Goal: Task Accomplishment & Management: Complete application form

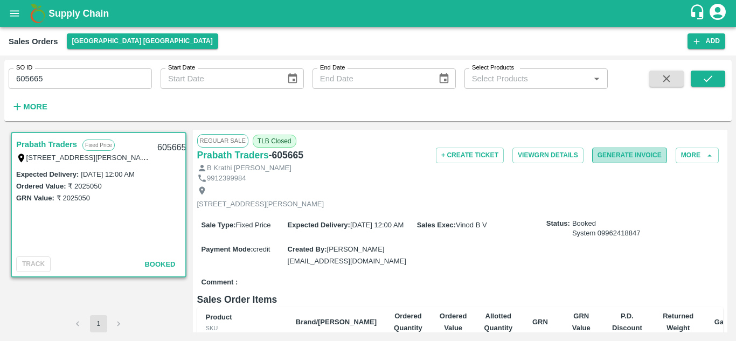
click at [636, 157] on button "Generate Invoice" at bounding box center [629, 156] width 75 height 16
click at [704, 37] on button "Add" at bounding box center [707, 41] width 38 height 16
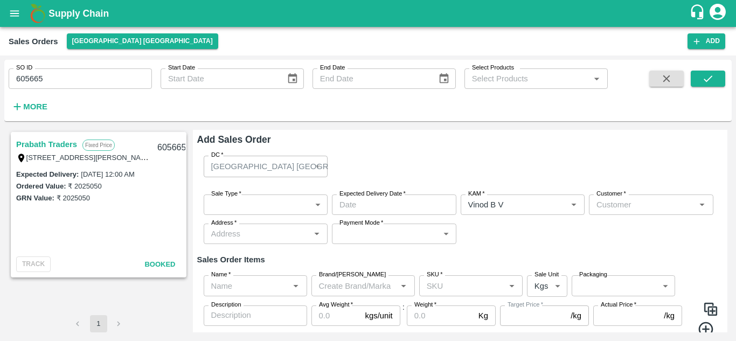
type input "Vinod B V"
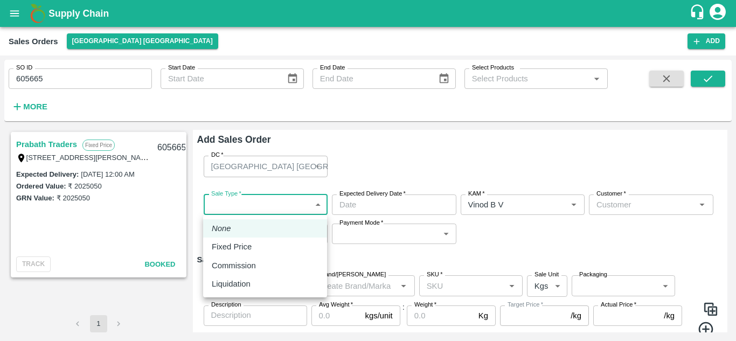
click at [237, 205] on body "Supply Chain Sales Orders [GEOGRAPHIC_DATA] [GEOGRAPHIC_DATA] Add SO ID 605665 …" at bounding box center [368, 170] width 736 height 341
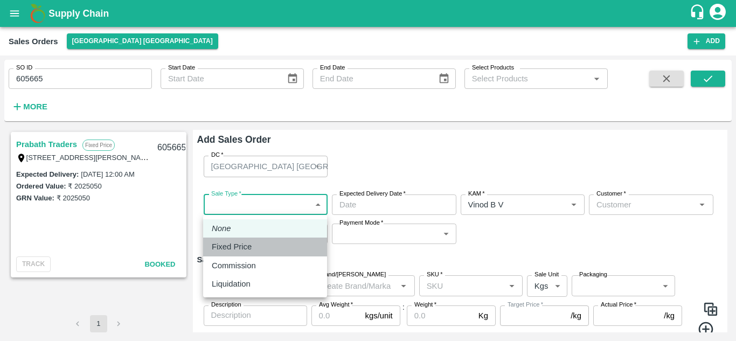
click at [213, 246] on p "Fixed Price" at bounding box center [232, 247] width 40 height 12
type input "1"
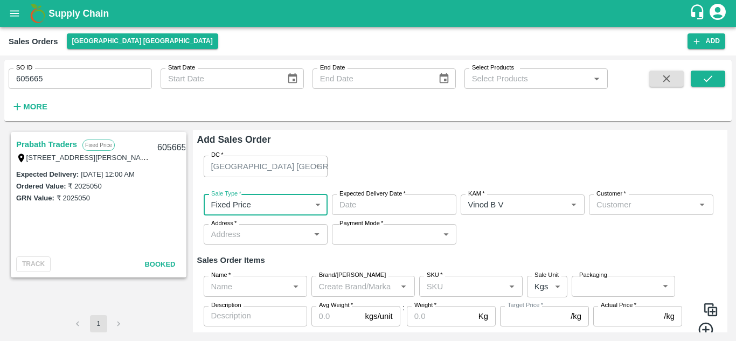
type input "DD/MM/YYYY hh:mm aa"
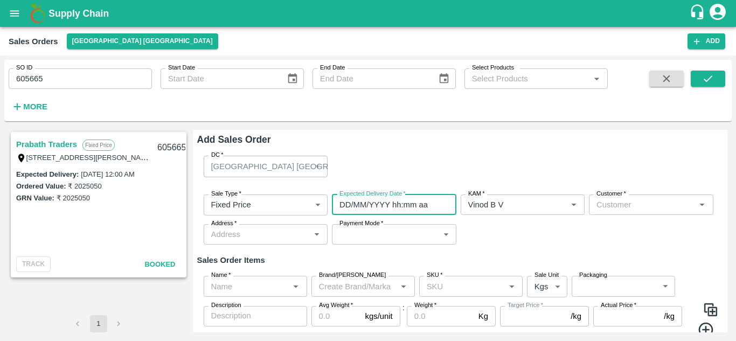
click at [402, 212] on input "DD/MM/YYYY hh:mm aa" at bounding box center [390, 205] width 117 height 20
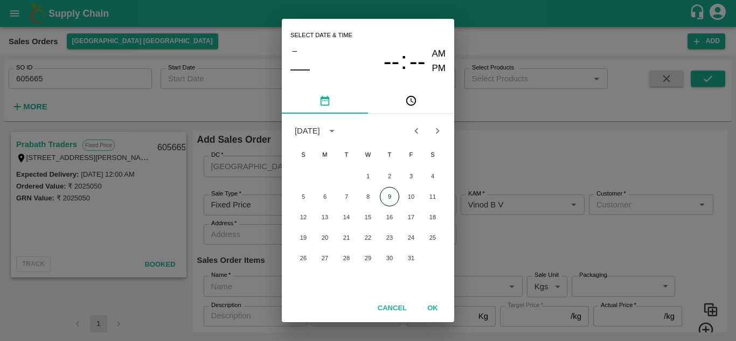
click at [391, 198] on button "9" at bounding box center [389, 196] width 19 height 19
type input "[DATE] 12:00 AM"
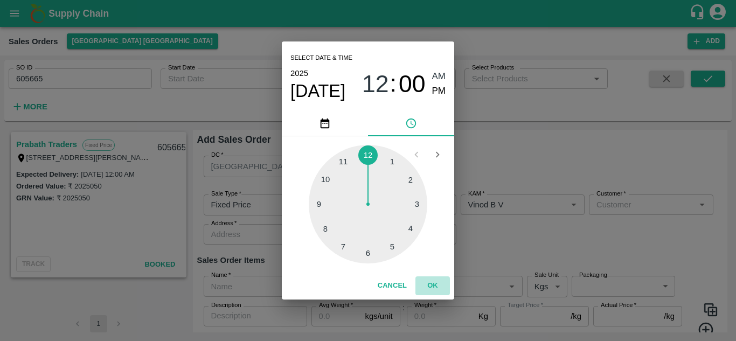
click at [437, 285] on button "OK" at bounding box center [433, 285] width 34 height 19
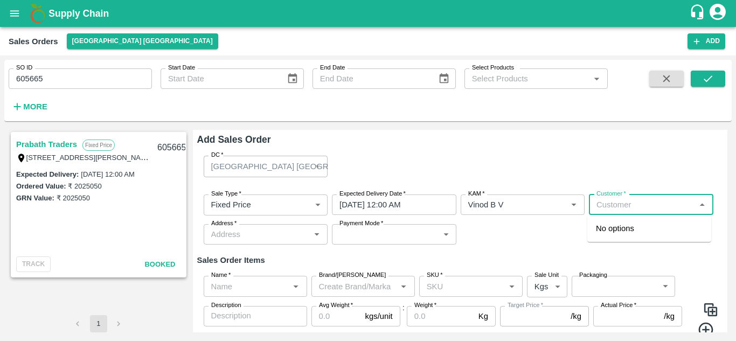
click at [612, 200] on input "Customer   *" at bounding box center [642, 205] width 100 height 14
paste input "Prabath Traders"
click at [616, 235] on div "Prabath Traders" at bounding box center [649, 228] width 124 height 18
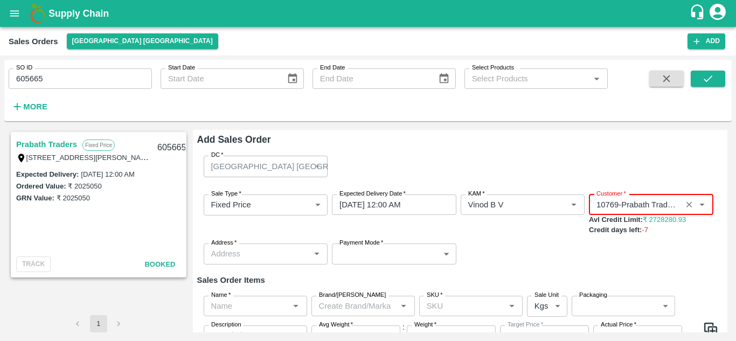
type input "10769-Prabath Traders"
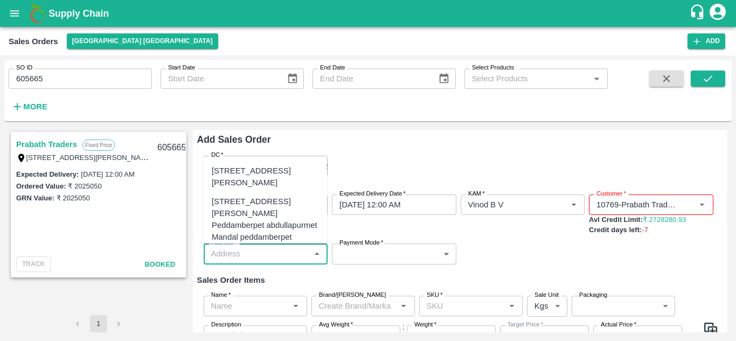
click at [276, 257] on input "Address   *" at bounding box center [257, 254] width 100 height 14
click at [275, 189] on div "[STREET_ADDRESS][PERSON_NAME]" at bounding box center [265, 177] width 107 height 24
type input "[STREET_ADDRESS][PERSON_NAME]"
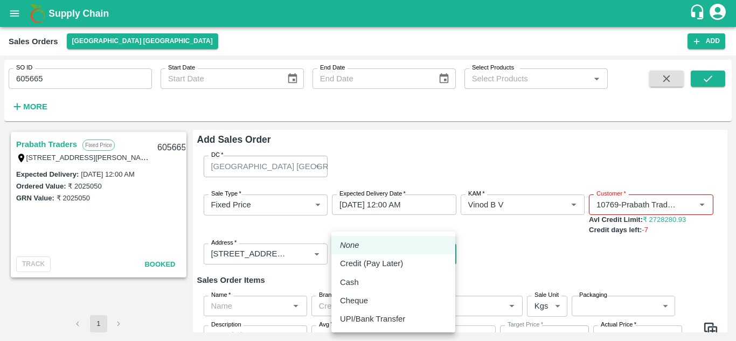
click at [415, 257] on body "Supply Chain Sales Orders [GEOGRAPHIC_DATA] [GEOGRAPHIC_DATA] Add SO ID 605665 …" at bounding box center [368, 170] width 736 height 341
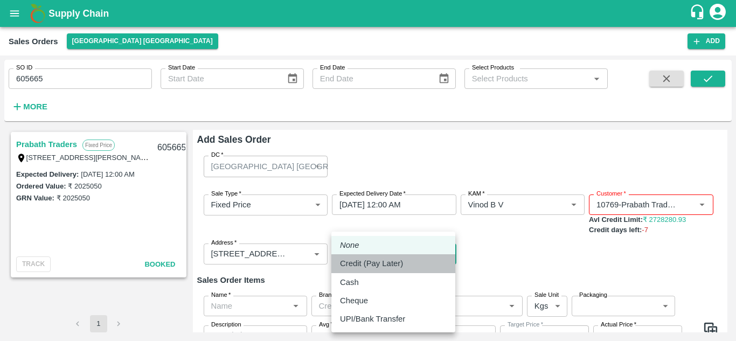
click at [376, 261] on p "Credit (Pay Later)" at bounding box center [371, 264] width 63 height 12
type input "credit"
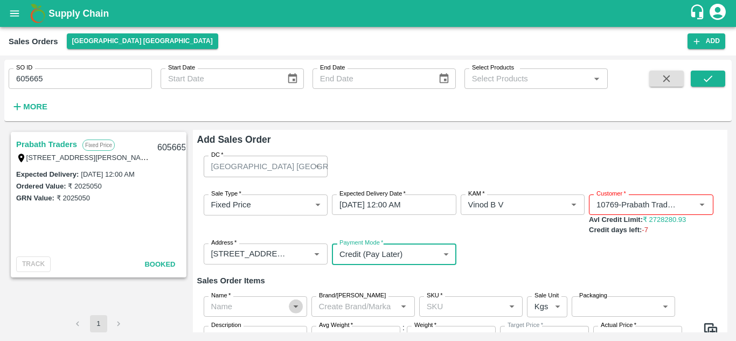
click at [290, 310] on icon "Open" at bounding box center [296, 307] width 12 height 12
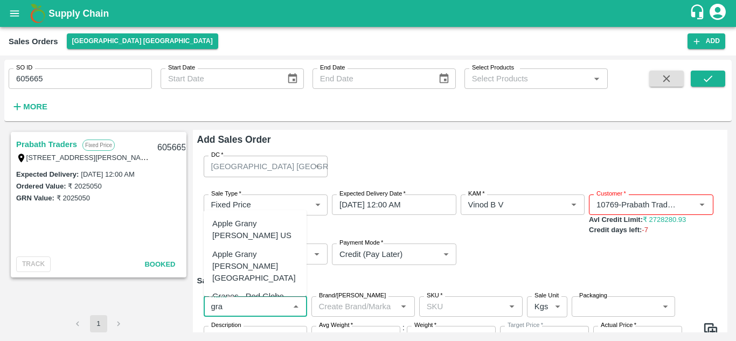
click at [268, 224] on div "Apple Grany [PERSON_NAME] US" at bounding box center [255, 230] width 86 height 24
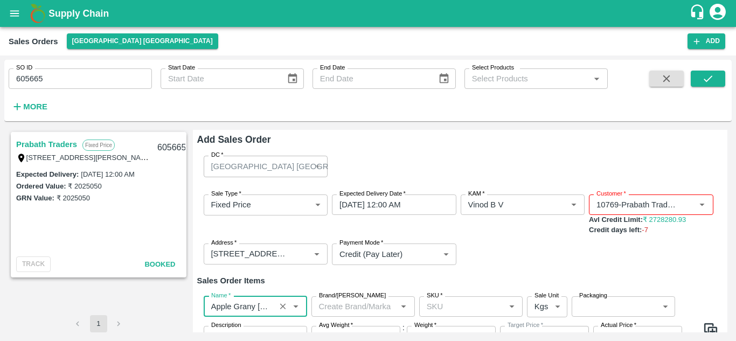
type input "Apple Grany [PERSON_NAME] US"
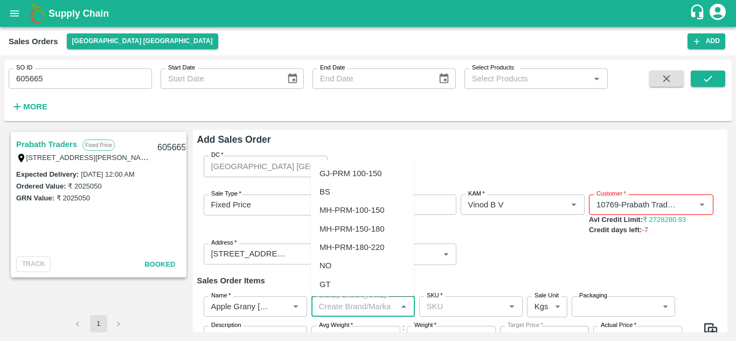
click at [350, 305] on input "Brand/[PERSON_NAME]" at bounding box center [354, 307] width 79 height 14
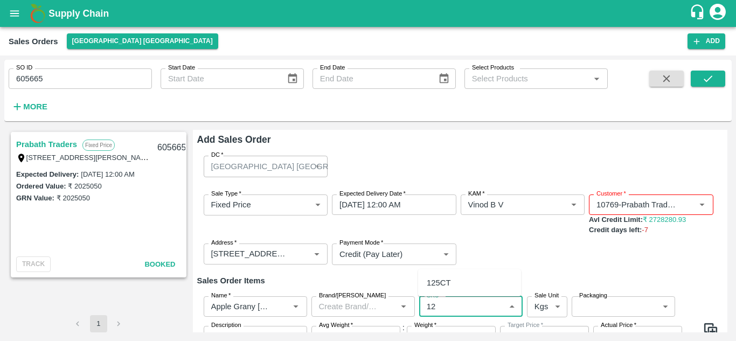
click at [469, 288] on div "125CT" at bounding box center [469, 283] width 103 height 18
type input "125CT"
type input "NA"
type input "125CT"
click at [555, 312] on body "Supply Chain Sales Orders [GEOGRAPHIC_DATA] [GEOGRAPHIC_DATA] Add SO ID 605665 …" at bounding box center [368, 170] width 736 height 341
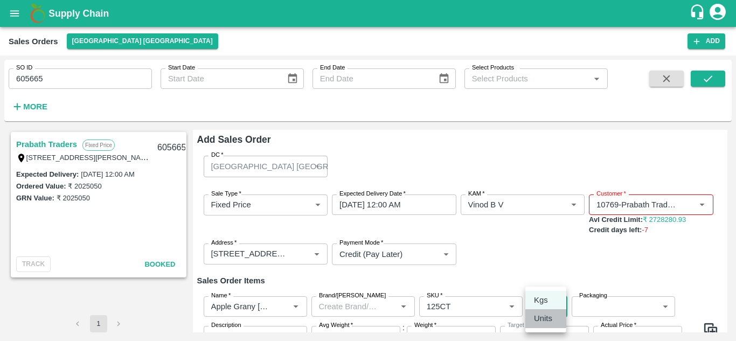
click at [552, 319] on p "Units" at bounding box center [543, 319] width 18 height 12
type input "2"
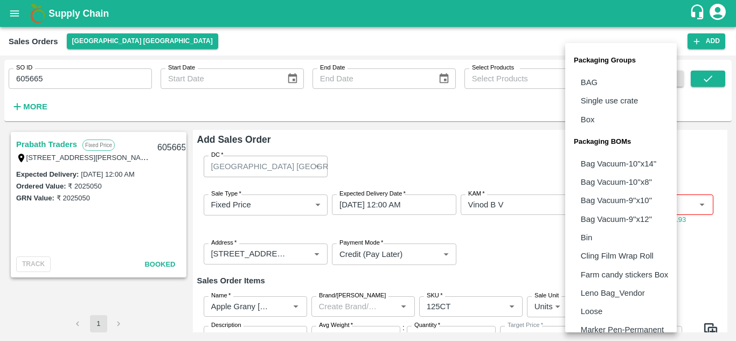
click at [605, 304] on body "Supply Chain Sales Orders [GEOGRAPHIC_DATA] [GEOGRAPHIC_DATA] Add SO ID 605665 …" at bounding box center [368, 170] width 736 height 341
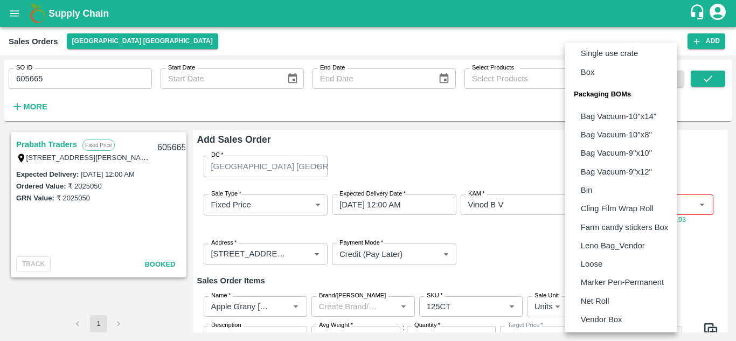
scroll to position [67, 0]
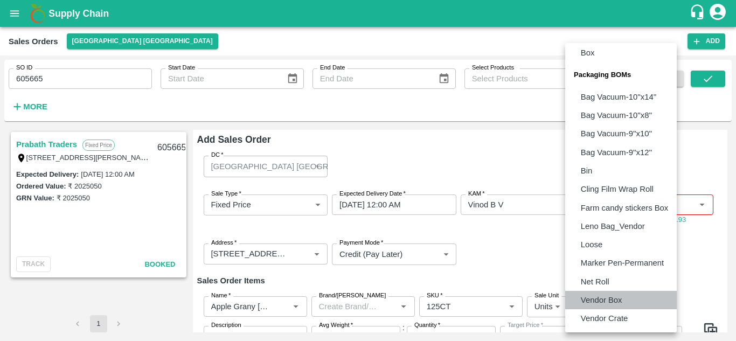
click at [606, 297] on p "Vendor Box" at bounding box center [601, 300] width 41 height 12
type input "BOM/276"
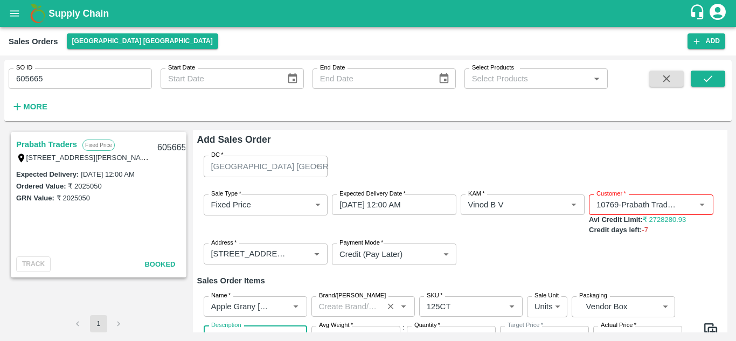
scroll to position [8, 0]
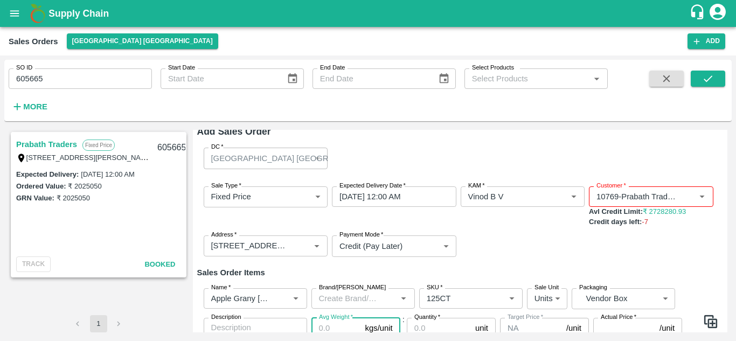
click at [347, 325] on input "Avg Weight   *" at bounding box center [337, 328] width 50 height 20
type input "20"
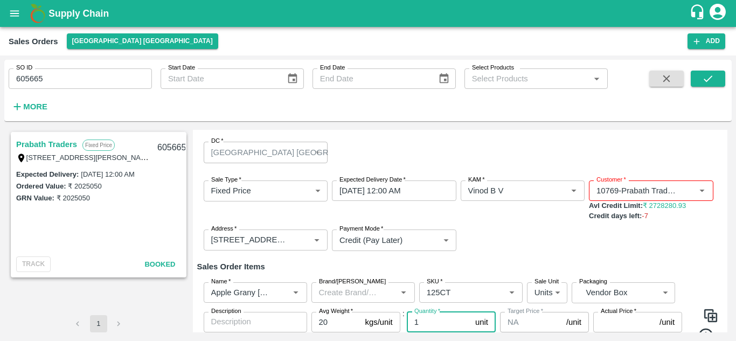
type input "1"
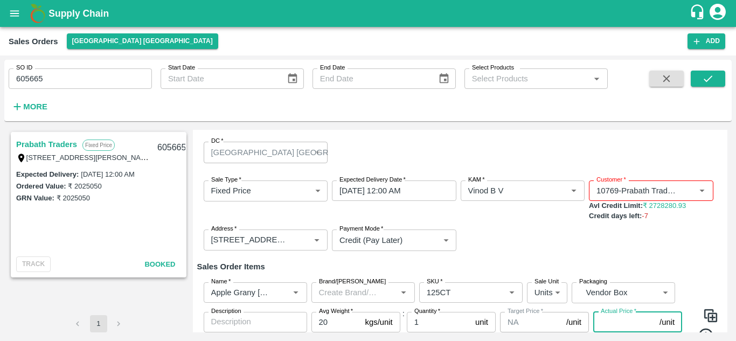
click at [628, 321] on input "Actual Price   *" at bounding box center [624, 322] width 62 height 20
type input "3000"
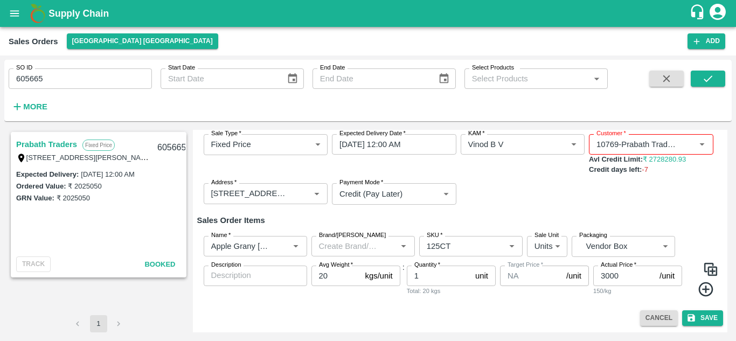
click at [704, 292] on icon at bounding box center [705, 289] width 15 height 15
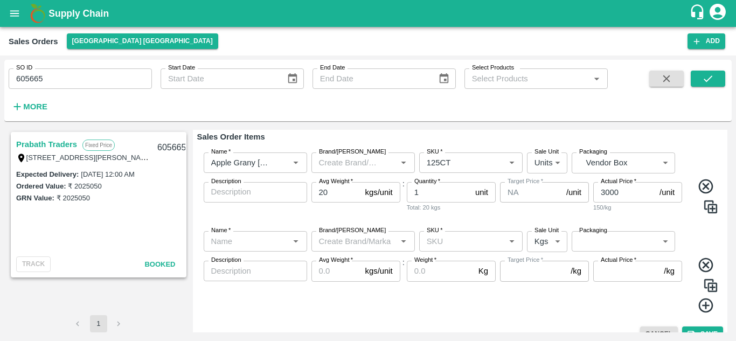
scroll to position [147, 0]
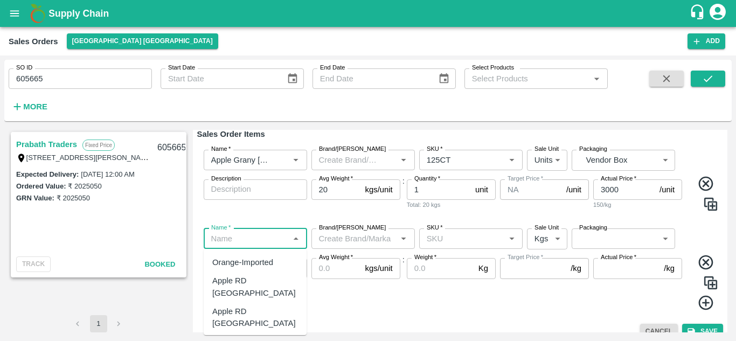
click at [282, 240] on input "Name   *" at bounding box center [246, 239] width 79 height 14
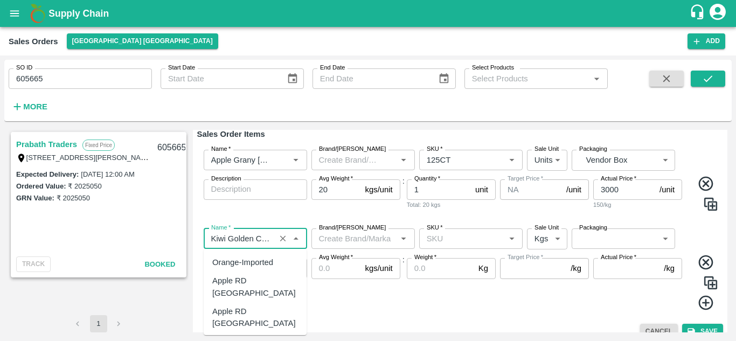
scroll to position [305, 0]
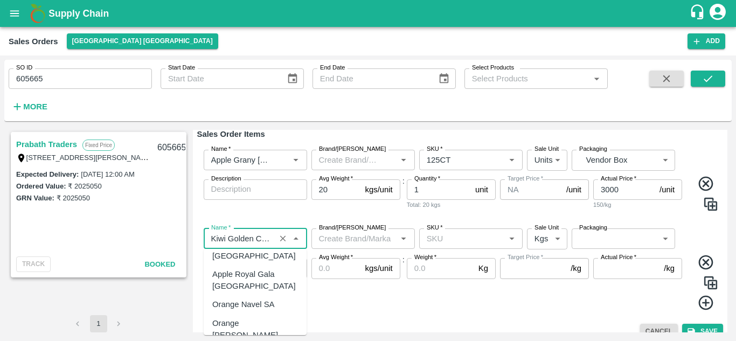
click at [269, 240] on input "Name   *" at bounding box center [239, 239] width 65 height 14
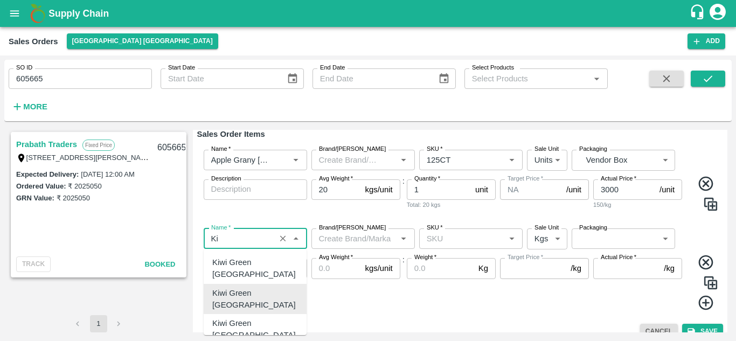
type input "K"
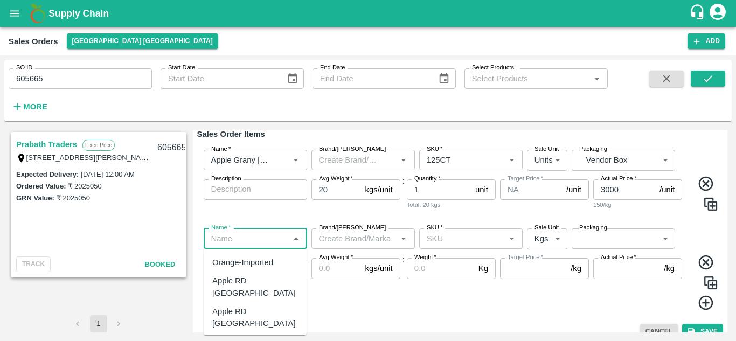
scroll to position [0, 0]
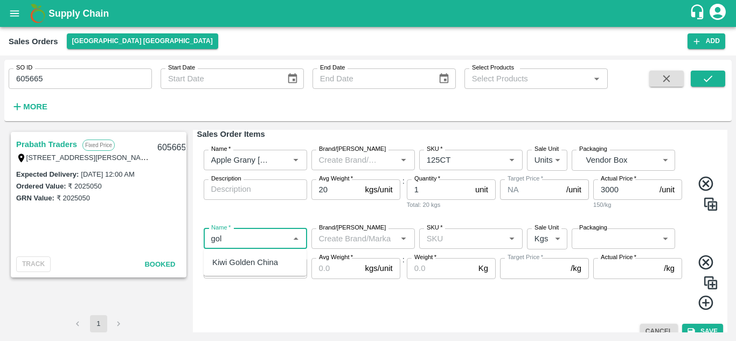
click at [245, 261] on div "Kiwi Golden China" at bounding box center [245, 263] width 66 height 12
type input "Kiwi Golden China"
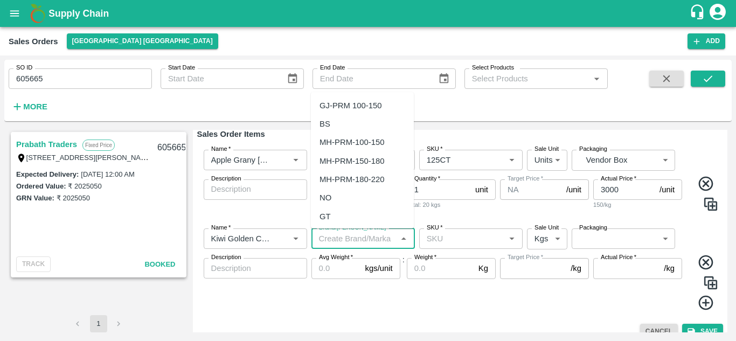
click at [385, 238] on input "Brand/[PERSON_NAME]" at bounding box center [354, 239] width 79 height 14
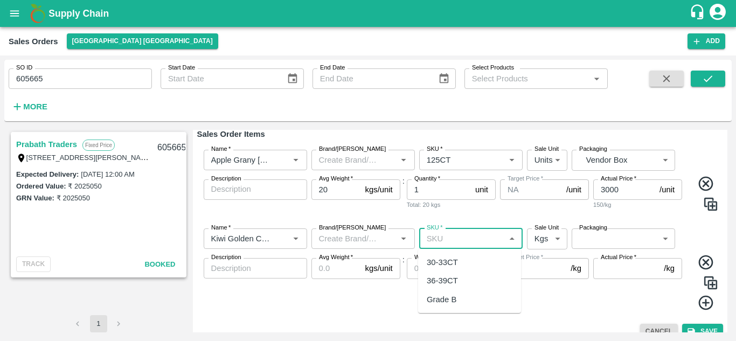
click at [449, 237] on input "SKU   *" at bounding box center [462, 239] width 79 height 14
click at [447, 282] on div "36-39CT" at bounding box center [442, 281] width 31 height 12
type input "36-39CT"
type input "NA"
click at [557, 238] on body "Supply Chain Sales Orders [GEOGRAPHIC_DATA] [GEOGRAPHIC_DATA] Add SO ID 605665 …" at bounding box center [368, 170] width 736 height 341
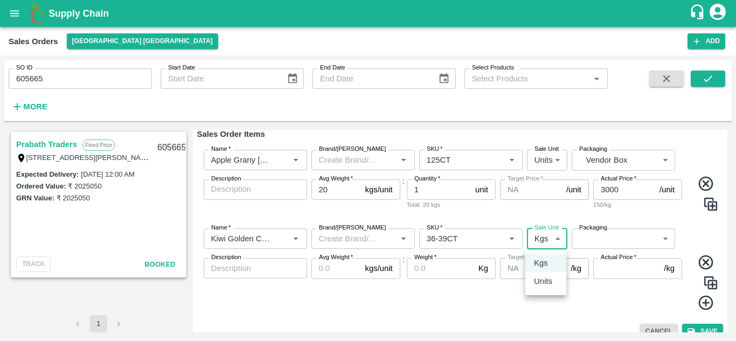
click at [544, 281] on p "Units" at bounding box center [543, 281] width 18 height 12
type input "2"
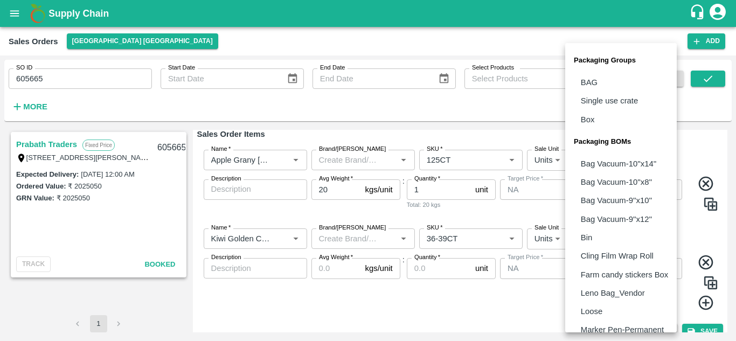
click at [628, 241] on body "Supply Chain Sales Orders [GEOGRAPHIC_DATA] [GEOGRAPHIC_DATA] Add SO ID 605665 …" at bounding box center [368, 170] width 736 height 341
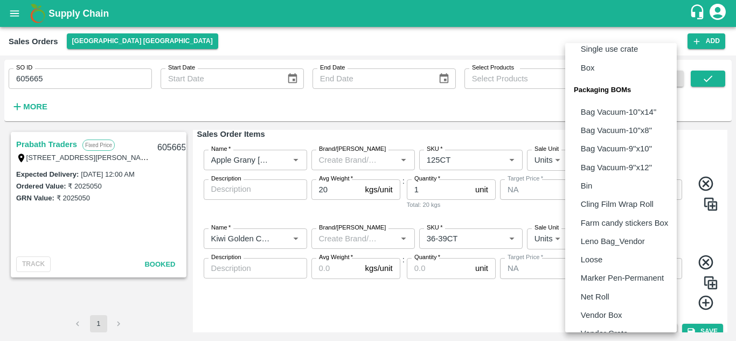
scroll to position [67, 0]
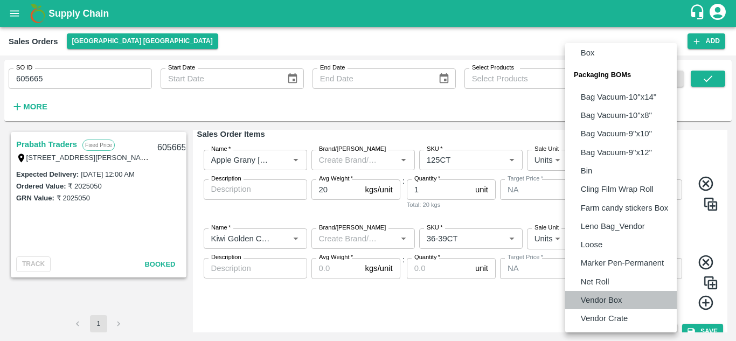
click at [606, 300] on p "Vendor Box" at bounding box center [601, 300] width 41 height 12
type input "BOM/276"
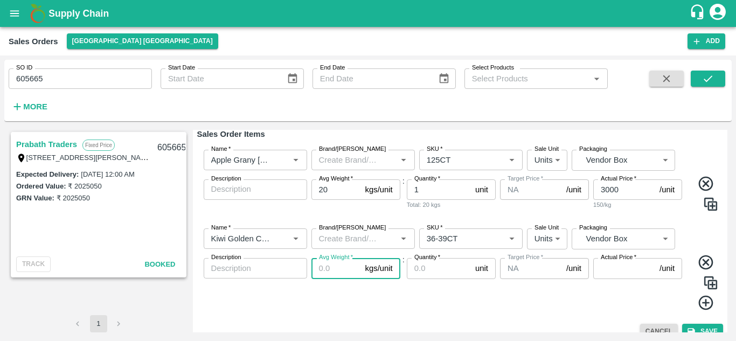
click at [336, 269] on input "Avg Weight   *" at bounding box center [337, 268] width 50 height 20
type input "5"
click at [428, 265] on input "Quantity   *" at bounding box center [439, 268] width 64 height 20
type input "21"
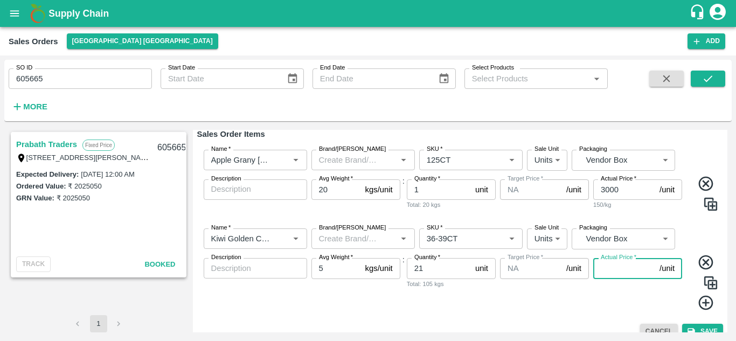
click at [621, 270] on input "Actual Price   *" at bounding box center [624, 268] width 62 height 20
type input "1200"
click at [701, 303] on icon at bounding box center [705, 303] width 15 height 15
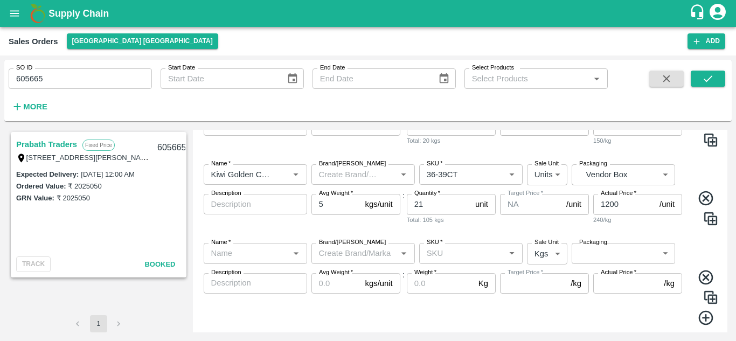
scroll to position [211, 0]
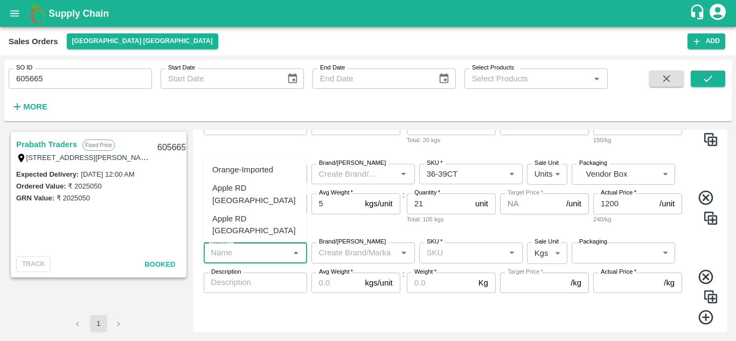
click at [279, 252] on input "Name   *" at bounding box center [246, 253] width 79 height 14
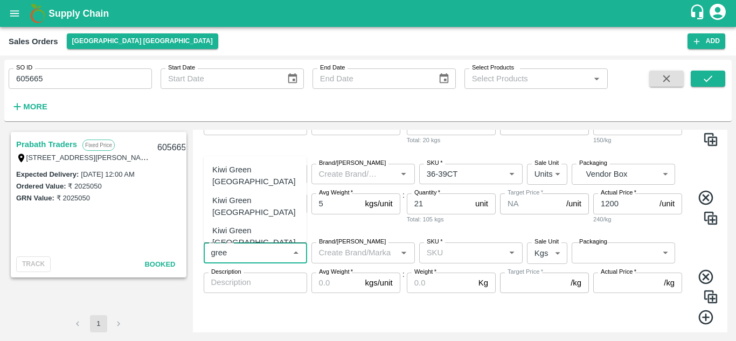
click at [258, 195] on div "Kiwi Green [GEOGRAPHIC_DATA]" at bounding box center [255, 207] width 86 height 24
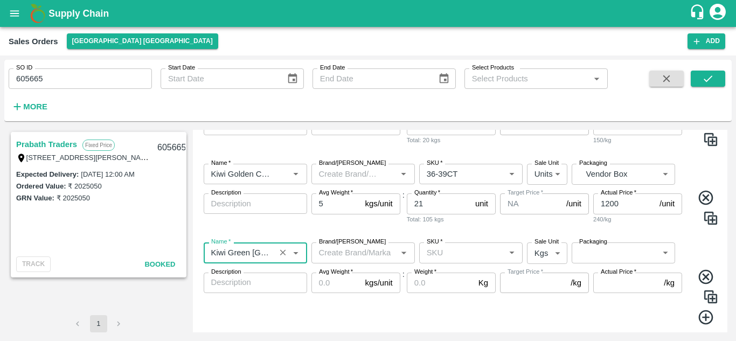
type input "Kiwi Green [GEOGRAPHIC_DATA]"
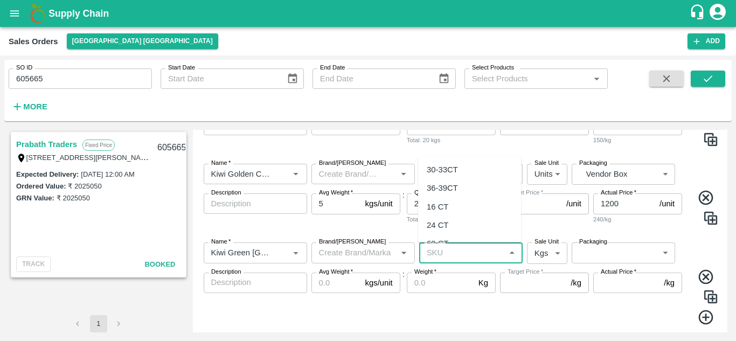
click at [458, 255] on input "SKU   *" at bounding box center [462, 253] width 79 height 14
click at [449, 187] on div "36-39CT" at bounding box center [442, 188] width 31 height 12
type input "36-39CT"
type input "NA"
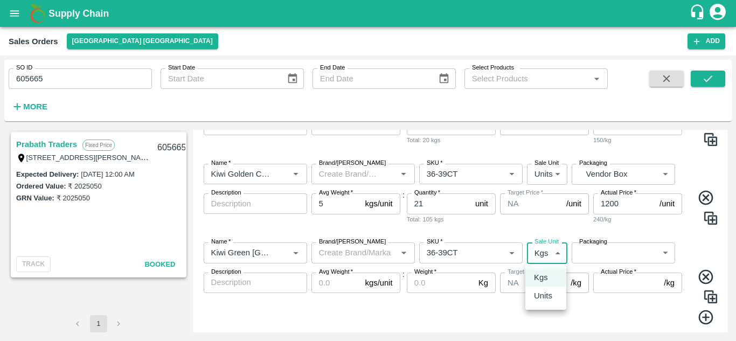
click at [553, 252] on body "Supply Chain Sales Orders [GEOGRAPHIC_DATA] [GEOGRAPHIC_DATA] Add SO ID 605665 …" at bounding box center [368, 170] width 736 height 341
click at [544, 293] on p "Units" at bounding box center [543, 296] width 18 height 12
type input "2"
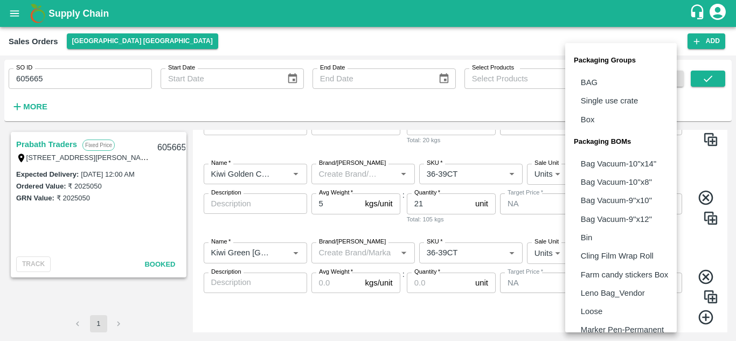
click at [635, 254] on body "Supply Chain Sales Orders [GEOGRAPHIC_DATA] [GEOGRAPHIC_DATA] Add SO ID 605665 …" at bounding box center [368, 170] width 736 height 341
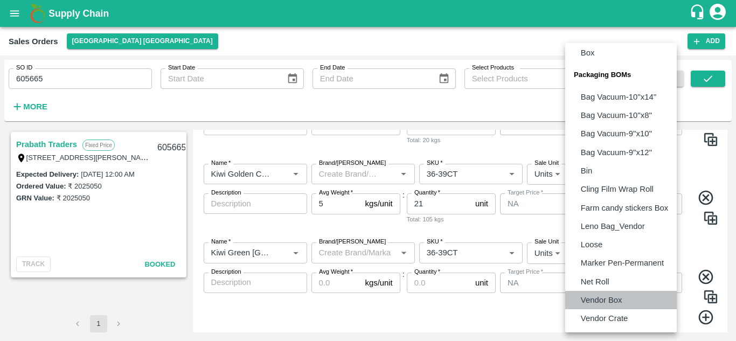
click at [607, 299] on p "Vendor Box" at bounding box center [601, 300] width 41 height 12
type input "BOM/276"
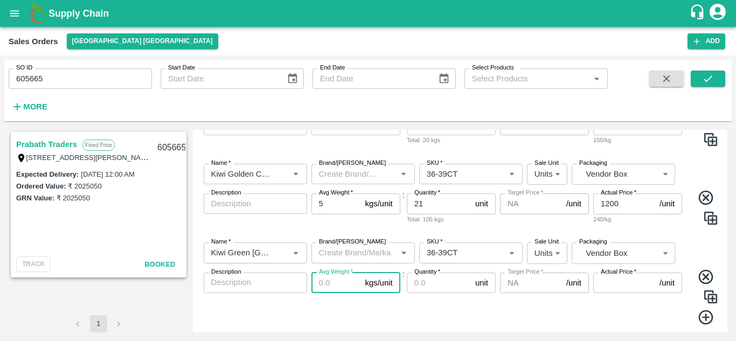
click at [338, 283] on input "Avg Weight   *" at bounding box center [337, 283] width 50 height 20
type input "5"
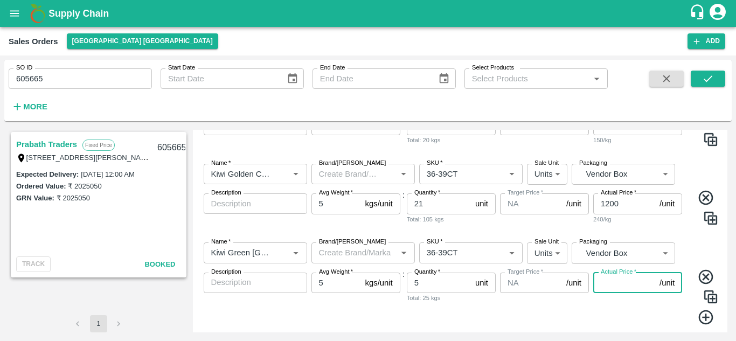
click at [629, 289] on input "Actual Price   *" at bounding box center [624, 283] width 62 height 20
type input "2100"
click at [704, 318] on icon at bounding box center [705, 317] width 15 height 15
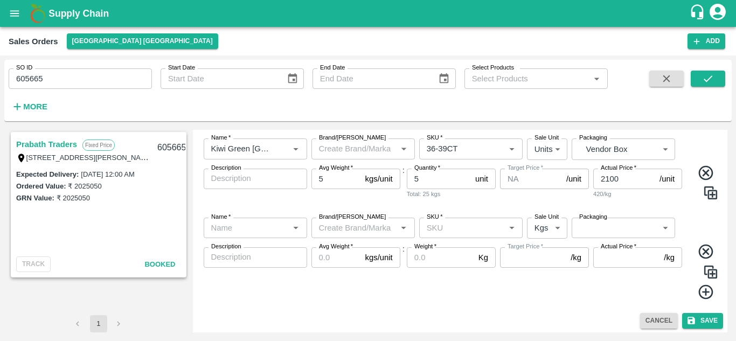
scroll to position [317, 0]
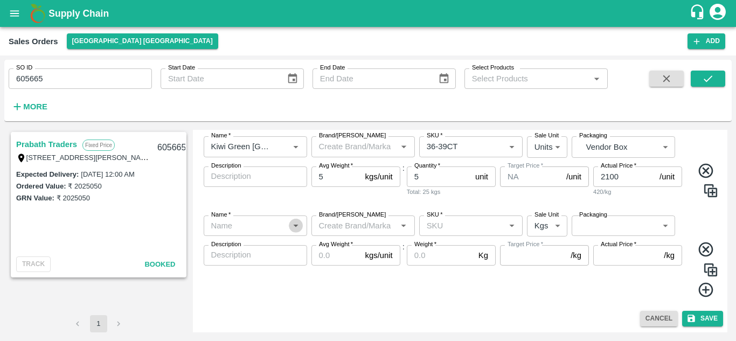
click at [289, 225] on button "Open" at bounding box center [296, 226] width 14 height 14
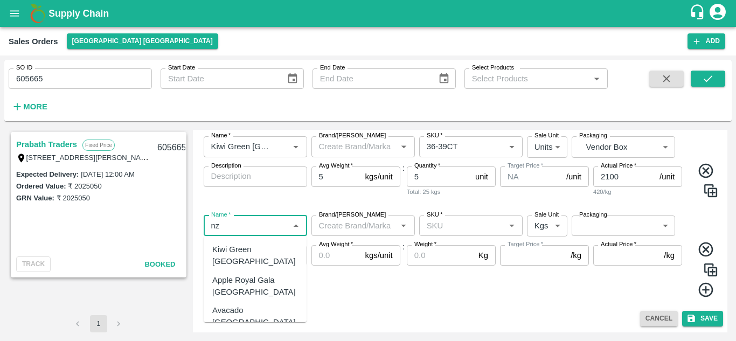
click at [245, 274] on div "Apple Royal Gala [GEOGRAPHIC_DATA]" at bounding box center [255, 286] width 86 height 24
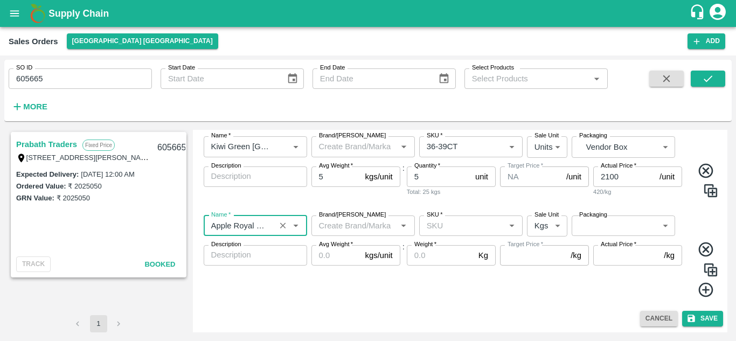
type input "Apple Royal Gala [GEOGRAPHIC_DATA]"
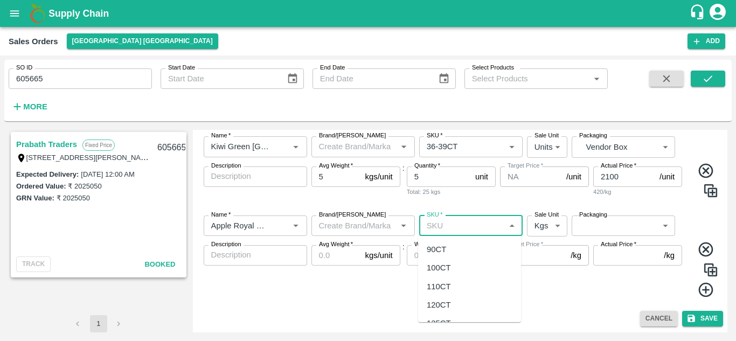
click at [444, 229] on input "SKU   *" at bounding box center [462, 226] width 79 height 14
click at [444, 260] on div "100CT" at bounding box center [439, 261] width 24 height 12
type input "100CT"
type input "NA"
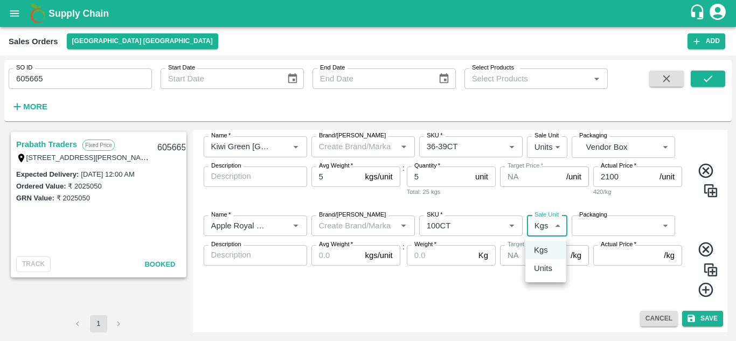
click at [560, 230] on body "Supply Chain Sales Orders [GEOGRAPHIC_DATA] [GEOGRAPHIC_DATA] Add SO ID 605665 …" at bounding box center [368, 170] width 736 height 341
click at [546, 271] on p "Units" at bounding box center [543, 268] width 18 height 12
type input "2"
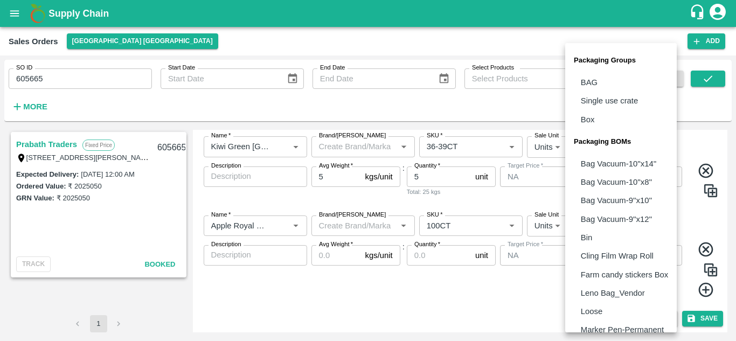
click at [601, 225] on body "Supply Chain Sales Orders [GEOGRAPHIC_DATA] [GEOGRAPHIC_DATA] Add SO ID 605665 …" at bounding box center [368, 170] width 736 height 341
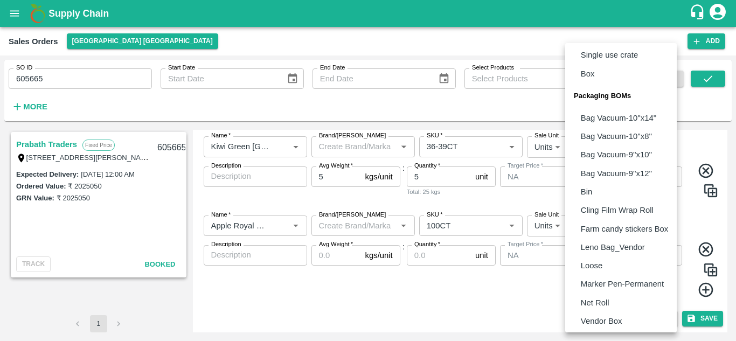
scroll to position [67, 0]
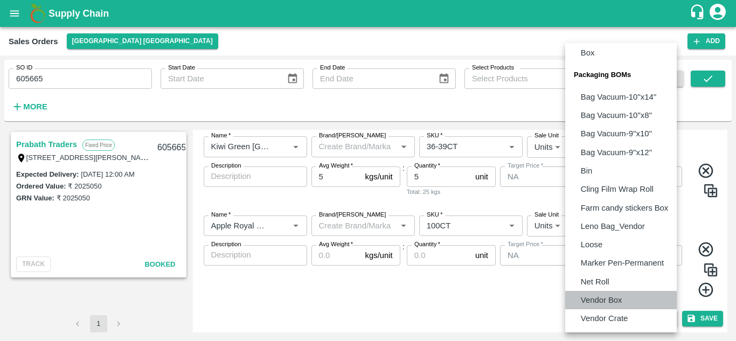
click at [604, 300] on p "Vendor Box" at bounding box center [601, 300] width 41 height 12
type input "BOM/276"
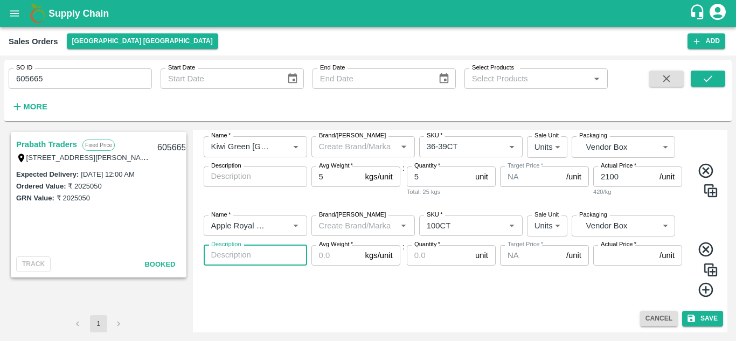
click at [264, 258] on textarea "Description" at bounding box center [255, 255] width 88 height 11
click at [352, 260] on input "Avg Weight   *" at bounding box center [337, 255] width 50 height 20
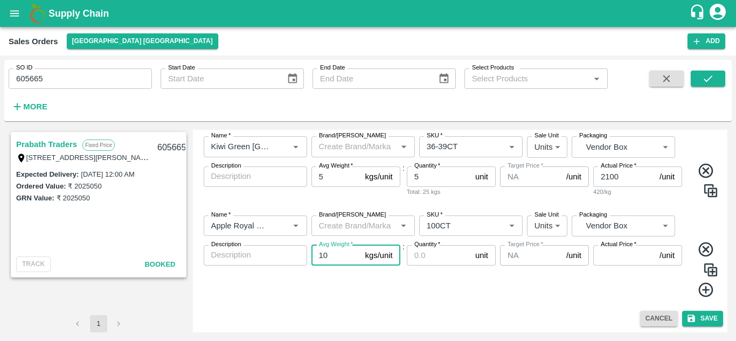
type input "10"
type input "2"
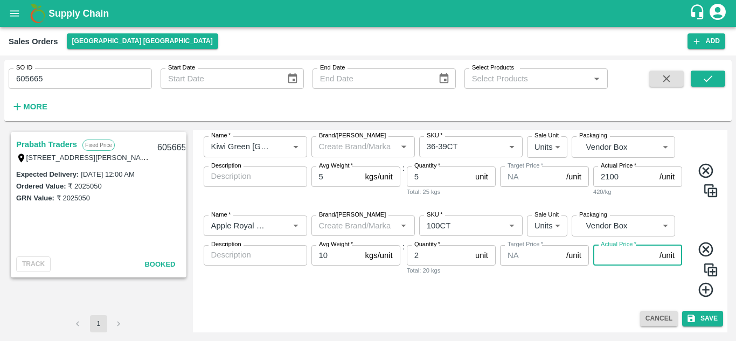
click at [606, 252] on input "Actual Price   *" at bounding box center [624, 255] width 62 height 20
type input "3250"
click at [705, 291] on icon at bounding box center [706, 290] width 18 height 18
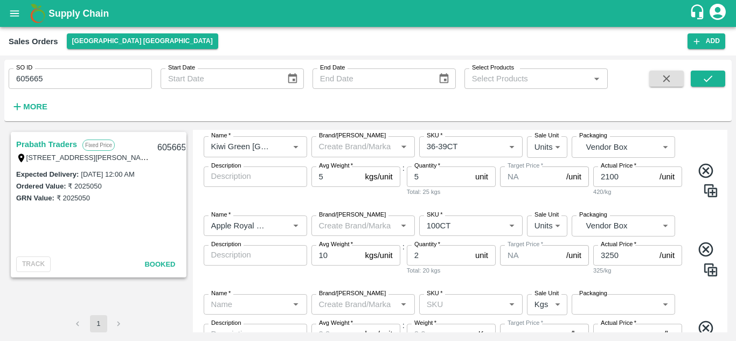
click at [286, 306] on div "Name   *" at bounding box center [255, 304] width 103 height 20
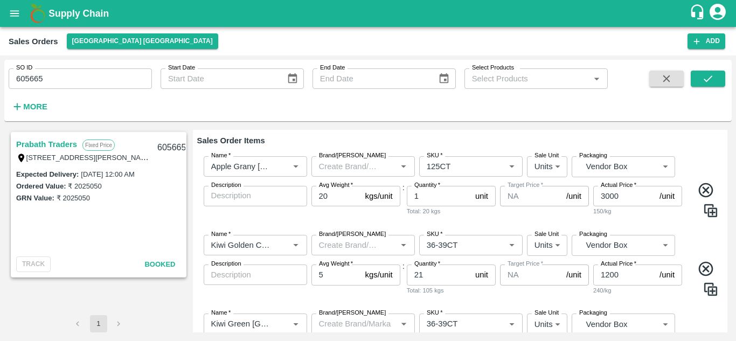
click at [334, 194] on input "20" at bounding box center [337, 196] width 50 height 20
type input "2"
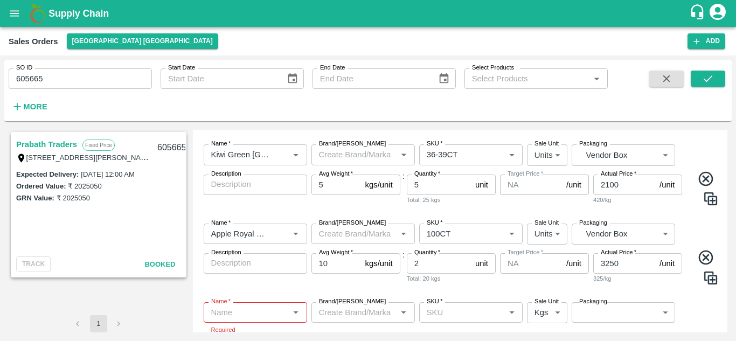
scroll to position [317, 0]
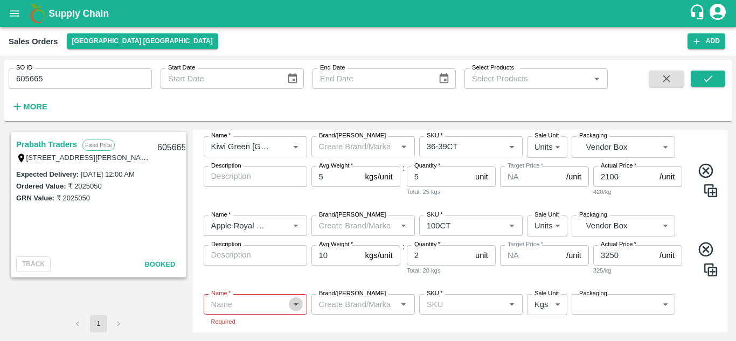
click at [290, 305] on icon "Open" at bounding box center [296, 305] width 12 height 12
type input "18"
click at [384, 283] on div "Name   * Name   * Brand/[PERSON_NAME]/[PERSON_NAME]   * SKU   * Sale Unit Units…" at bounding box center [460, 246] width 527 height 79
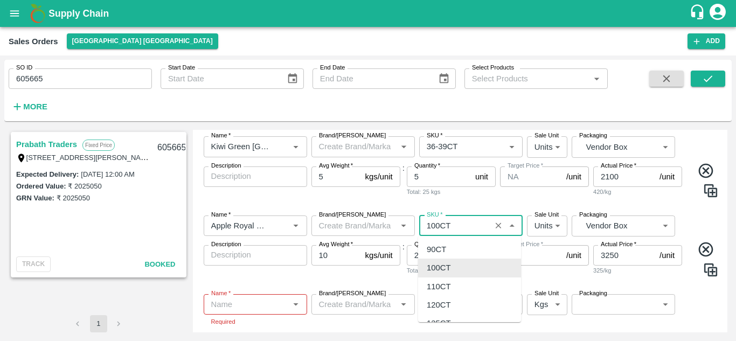
click at [481, 226] on input "SKU   *" at bounding box center [455, 226] width 65 height 14
click at [449, 285] on div "110CT" at bounding box center [439, 287] width 24 height 12
type input "110CT"
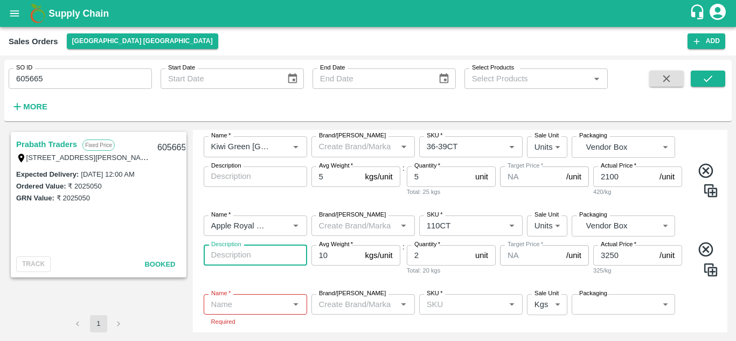
click at [255, 255] on textarea "Description" at bounding box center [255, 255] width 88 height 11
type textarea "Rockit"
click at [235, 306] on input "Name   *" at bounding box center [246, 304] width 79 height 14
click at [307, 222] on div "Name   * Name   * Brand/[PERSON_NAME]/[PERSON_NAME]   * SKU   * Sale Unit Units…" at bounding box center [460, 246] width 527 height 79
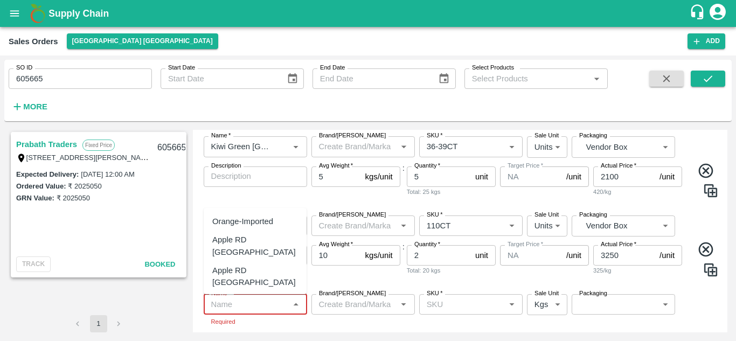
click at [238, 305] on input "Name   *" at bounding box center [246, 304] width 79 height 14
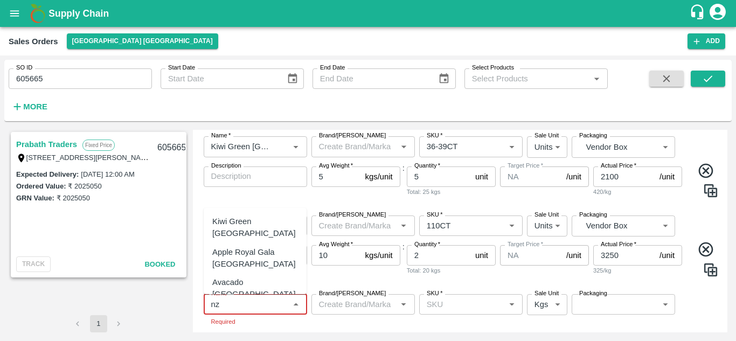
type input "nz"
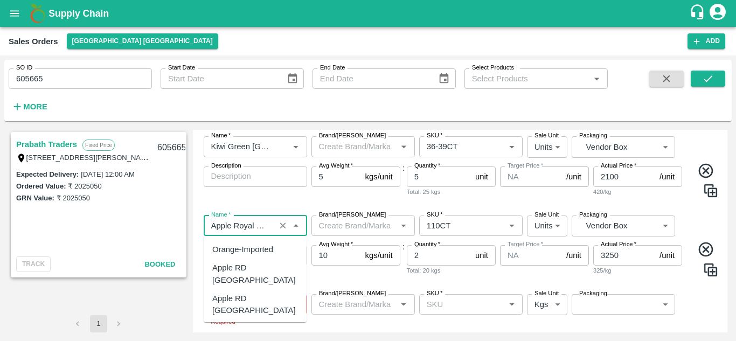
click at [246, 230] on input "Name   *" at bounding box center [239, 226] width 65 height 14
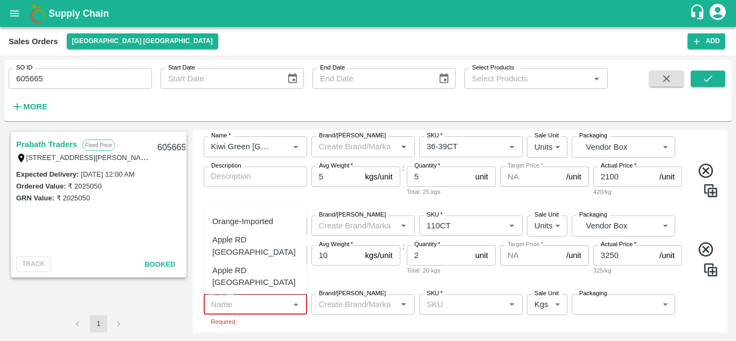
click at [254, 310] on input "Name   *" at bounding box center [246, 304] width 79 height 14
click at [337, 327] on div "Brand/[PERSON_NAME]/[PERSON_NAME]" at bounding box center [363, 310] width 103 height 33
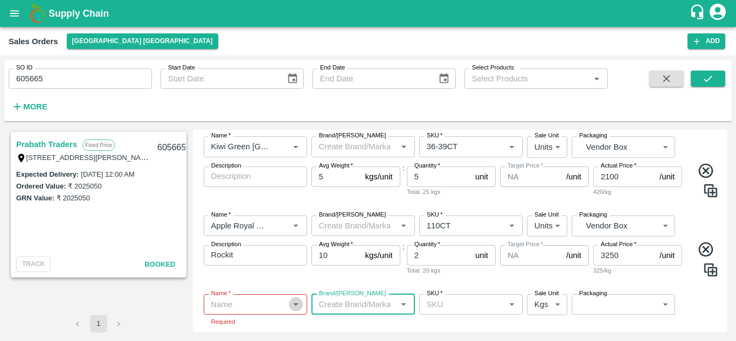
click at [296, 305] on icon "Open" at bounding box center [296, 304] width 5 height 3
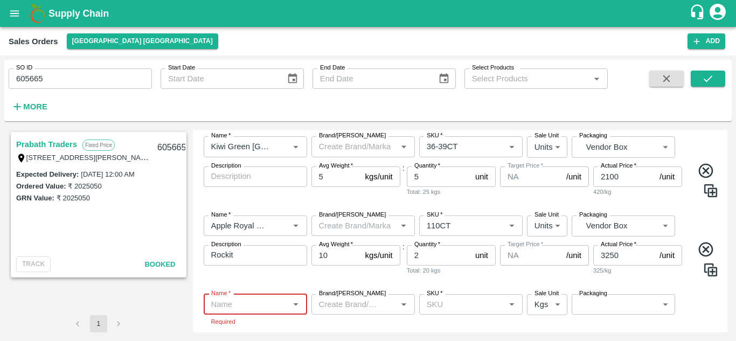
click at [251, 306] on input "Name   *" at bounding box center [246, 304] width 79 height 14
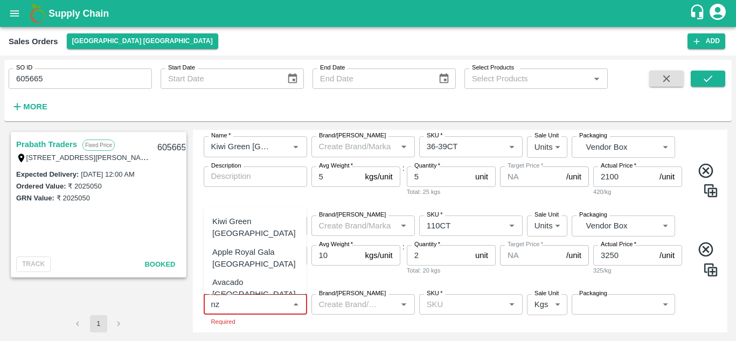
click at [285, 265] on div "Apple Royal Gala [GEOGRAPHIC_DATA]" at bounding box center [255, 258] width 86 height 24
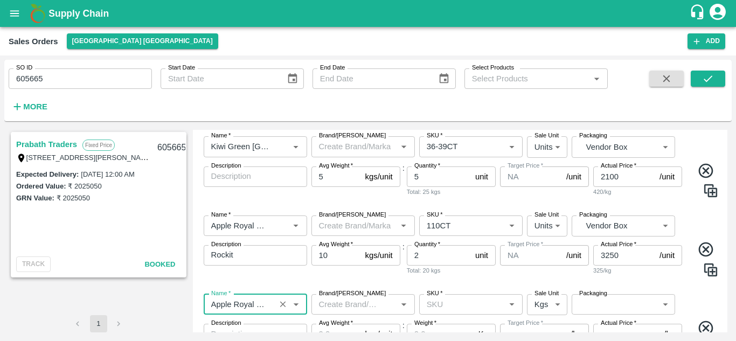
type input "Apple Royal Gala [GEOGRAPHIC_DATA]"
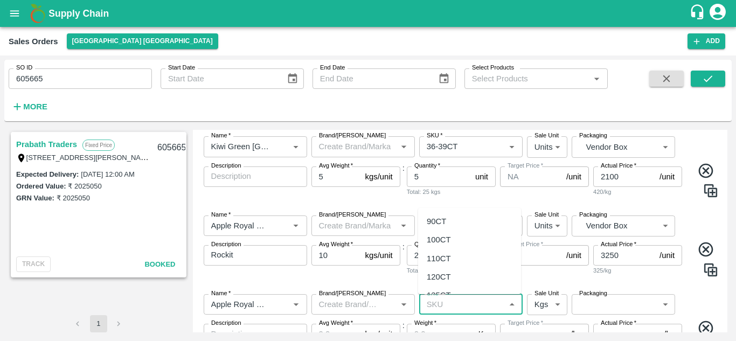
click at [463, 305] on input "SKU   *" at bounding box center [462, 304] width 79 height 14
click at [442, 257] on div "110CT" at bounding box center [439, 259] width 24 height 12
type input "110CT"
type input "NA"
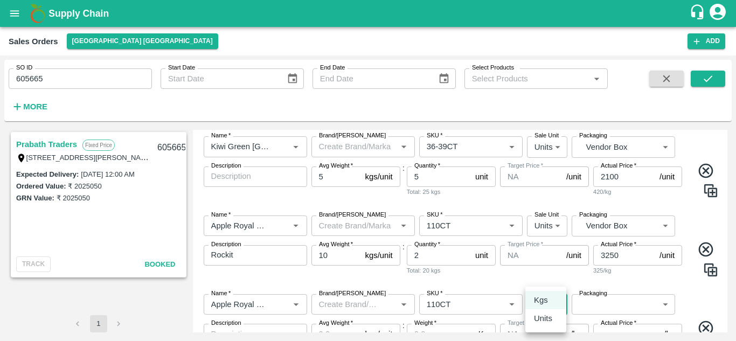
click at [554, 303] on body "Supply Chain Sales Orders [GEOGRAPHIC_DATA] [GEOGRAPHIC_DATA] Add SO ID 605665 …" at bounding box center [368, 170] width 736 height 341
click at [545, 316] on p "Units" at bounding box center [543, 319] width 18 height 12
type input "2"
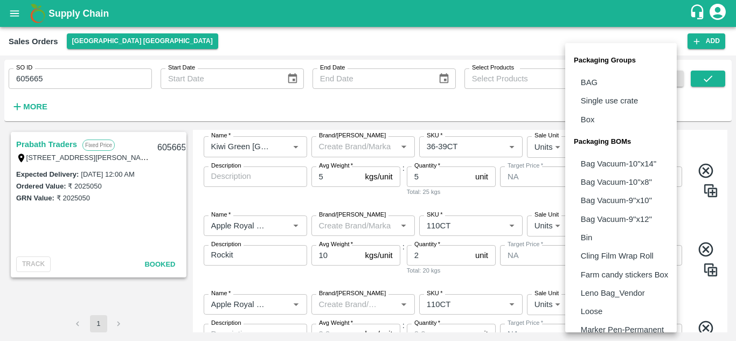
click at [601, 305] on body "Supply Chain Sales Orders [GEOGRAPHIC_DATA] [GEOGRAPHIC_DATA] Add SO ID 605665 …" at bounding box center [368, 170] width 736 height 341
click at [677, 322] on li "Marker Pen-Permanent" at bounding box center [621, 330] width 112 height 18
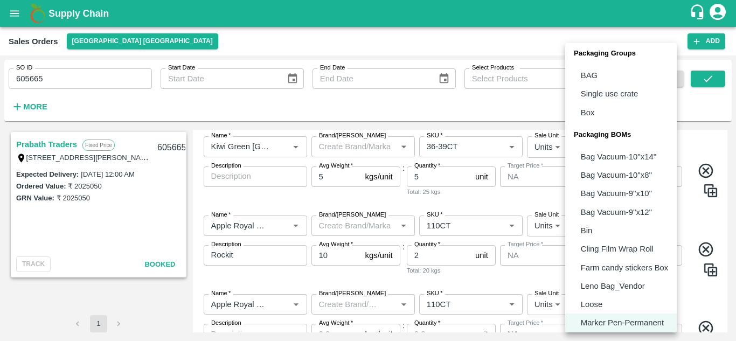
click at [639, 301] on body "Supply Chain Sales Orders [GEOGRAPHIC_DATA] [GEOGRAPHIC_DATA] Add SO ID 605665 …" at bounding box center [368, 170] width 736 height 341
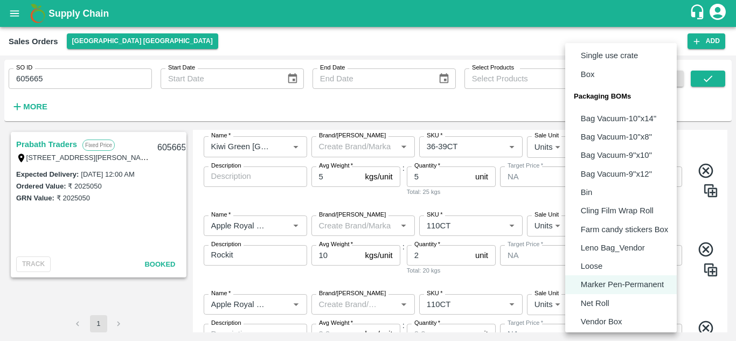
scroll to position [67, 0]
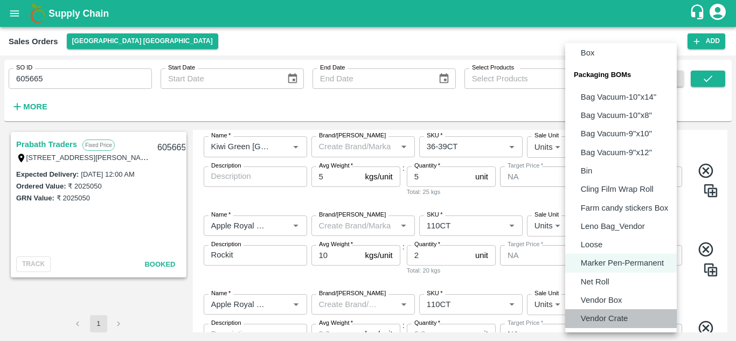
click at [610, 315] on p "Vendor Crate" at bounding box center [604, 319] width 47 height 12
type input "BOM/277"
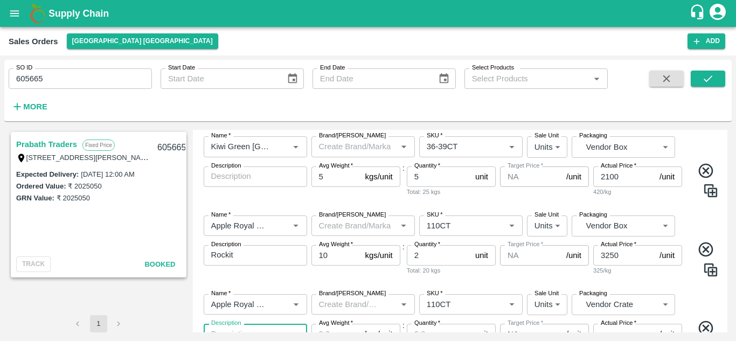
scroll to position [324, 0]
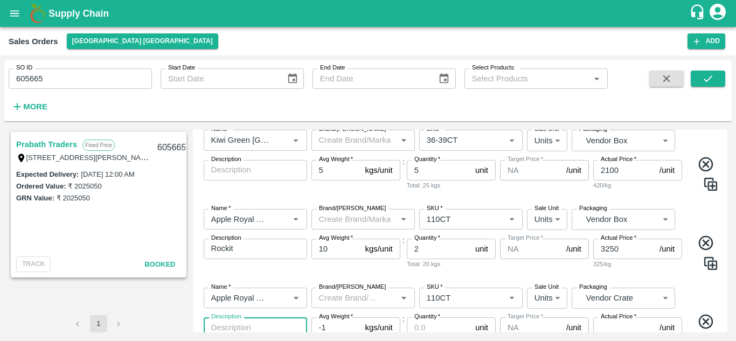
click at [354, 326] on input "-1" at bounding box center [337, 327] width 50 height 20
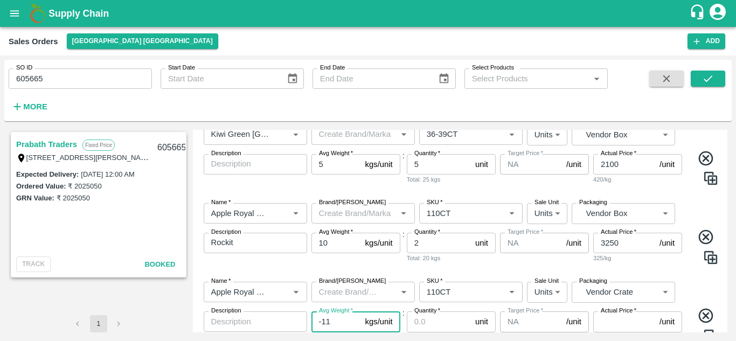
type input "-1"
type input "18"
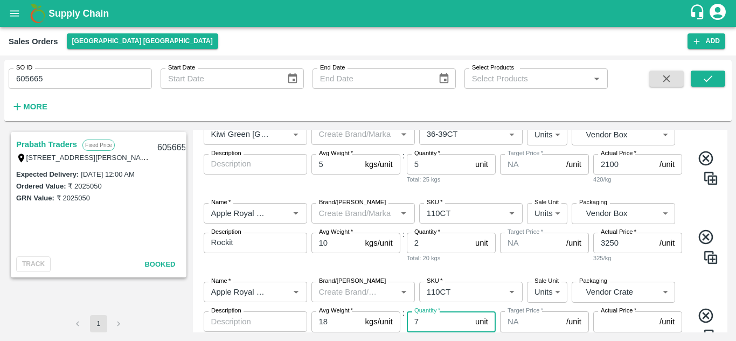
type input "7"
click at [606, 324] on input "Actual Price   *" at bounding box center [624, 322] width 62 height 20
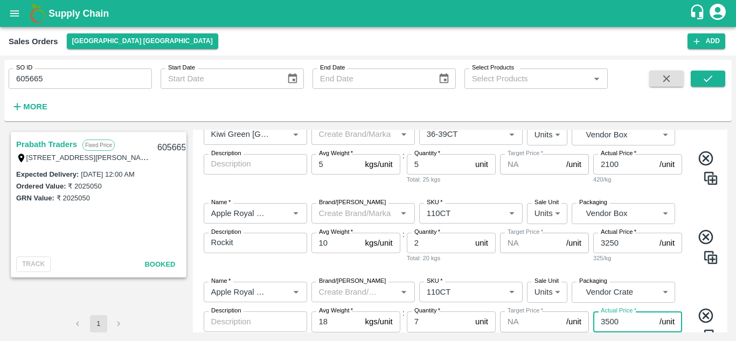
type input "3500"
click at [694, 291] on div "Name   * Name   * Brand/[PERSON_NAME]/[PERSON_NAME]   * SKU   * Sale Unit Units…" at bounding box center [460, 323] width 527 height 100
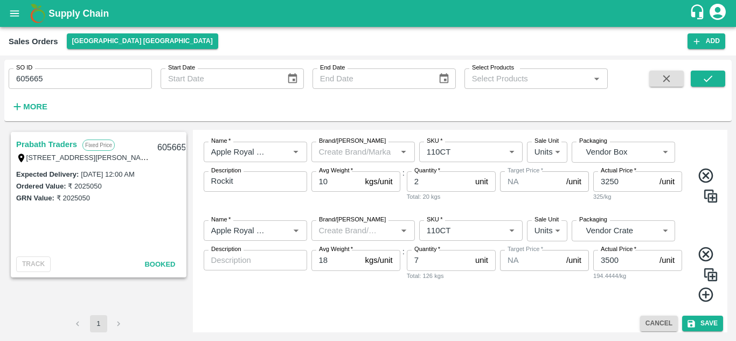
scroll to position [397, 0]
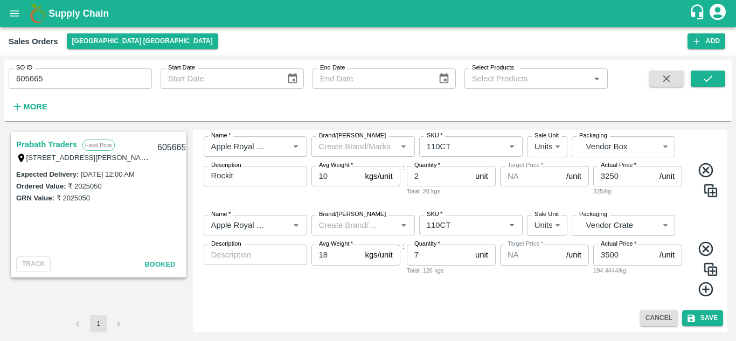
click at [711, 269] on img at bounding box center [711, 269] width 16 height 16
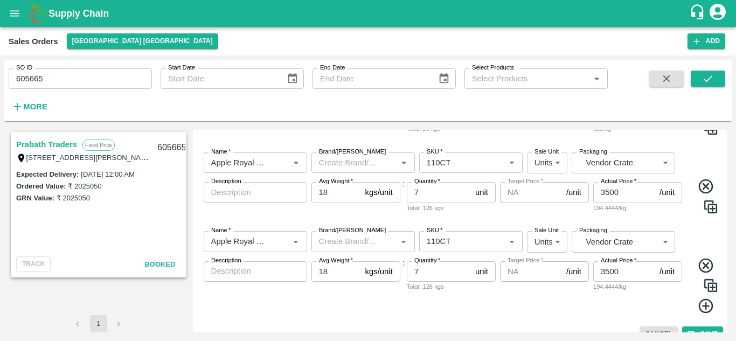
scroll to position [460, 0]
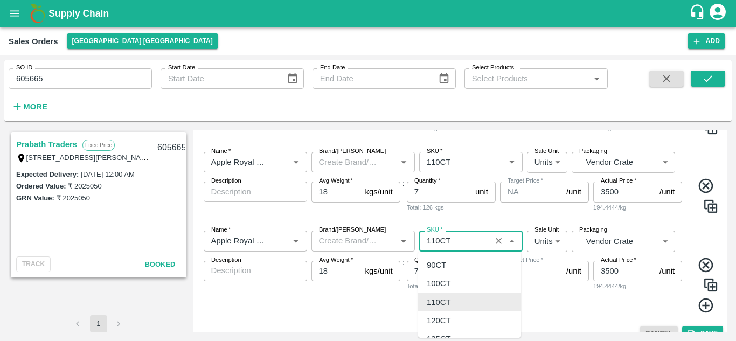
click at [443, 235] on input "SKU   *" at bounding box center [455, 241] width 65 height 14
click at [274, 243] on div "Name   *" at bounding box center [255, 241] width 103 height 20
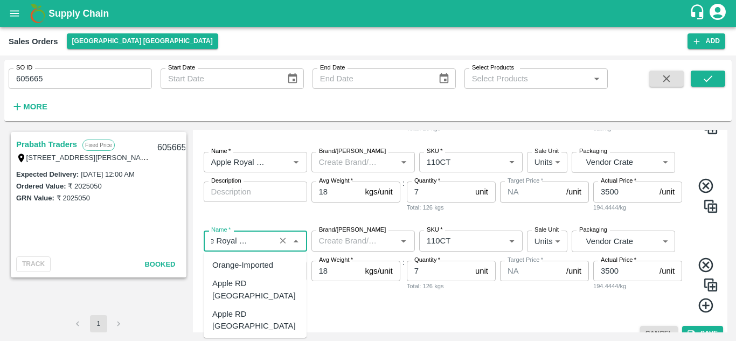
scroll to position [287, 0]
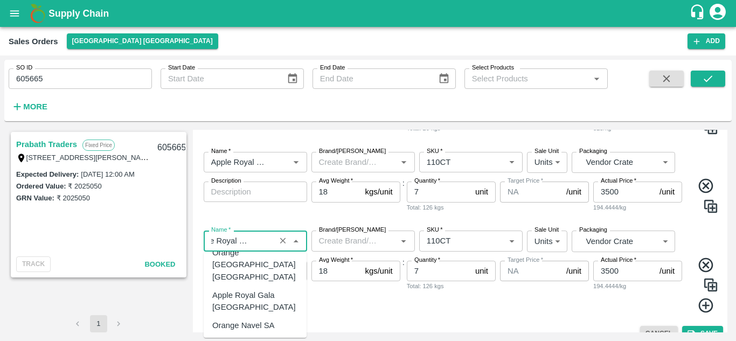
click at [273, 240] on div "Name   *" at bounding box center [255, 241] width 103 height 20
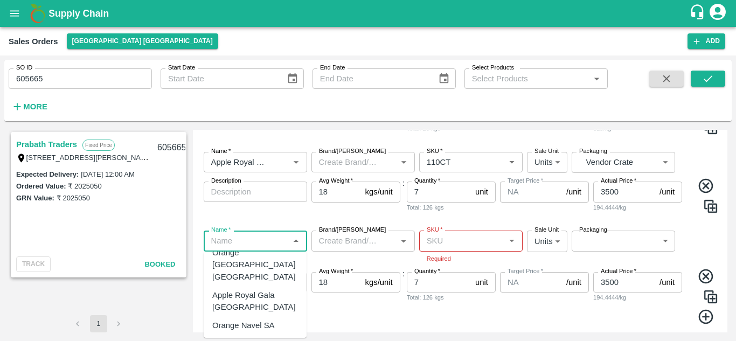
scroll to position [0, 0]
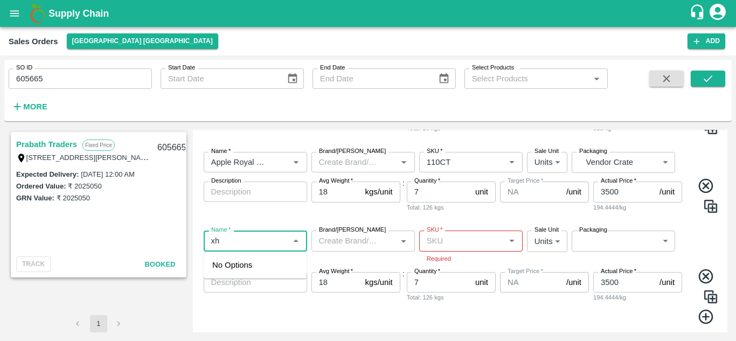
type input "x"
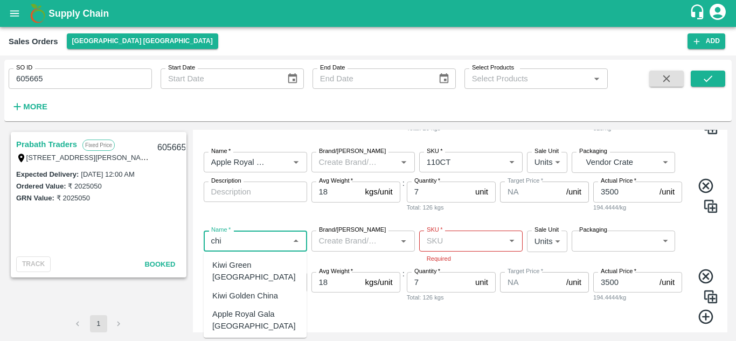
click at [262, 308] on div "Apple Royal Gala [GEOGRAPHIC_DATA]" at bounding box center [255, 320] width 86 height 24
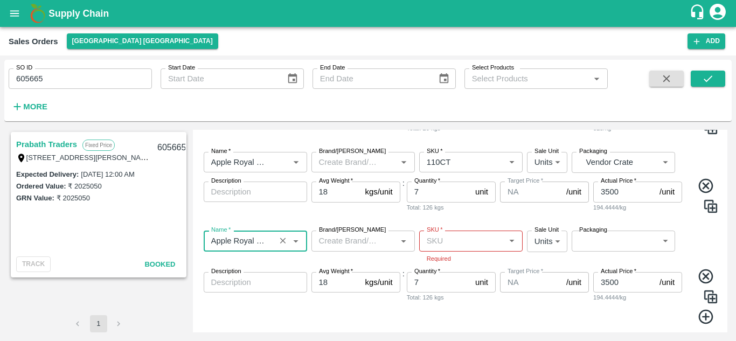
type input "Apple Royal Gala [GEOGRAPHIC_DATA]"
click at [458, 237] on input "SKU   *" at bounding box center [462, 241] width 79 height 14
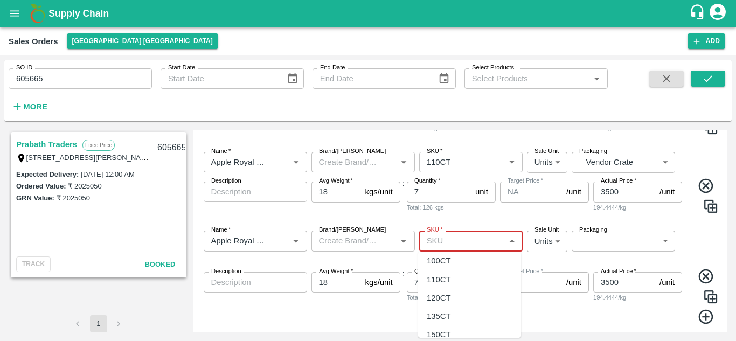
scroll to position [4, 0]
click at [433, 296] on div "110CT" at bounding box center [439, 298] width 24 height 12
type input "110CT"
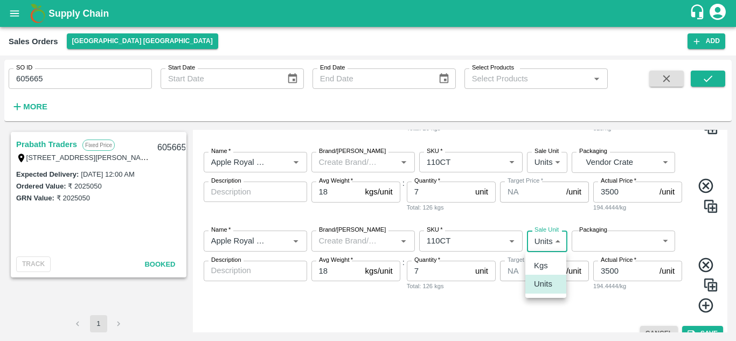
click at [555, 241] on body "Supply Chain Sales Orders [GEOGRAPHIC_DATA] [GEOGRAPHIC_DATA] Add SO ID 605665 …" at bounding box center [368, 170] width 736 height 341
click at [538, 283] on p "Units" at bounding box center [543, 284] width 18 height 12
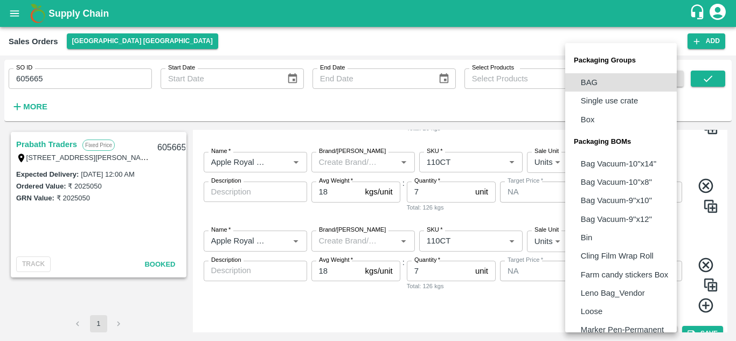
click at [611, 245] on body "Supply Chain Sales Orders [GEOGRAPHIC_DATA] [GEOGRAPHIC_DATA] Add SO ID 605665 …" at bounding box center [368, 170] width 736 height 341
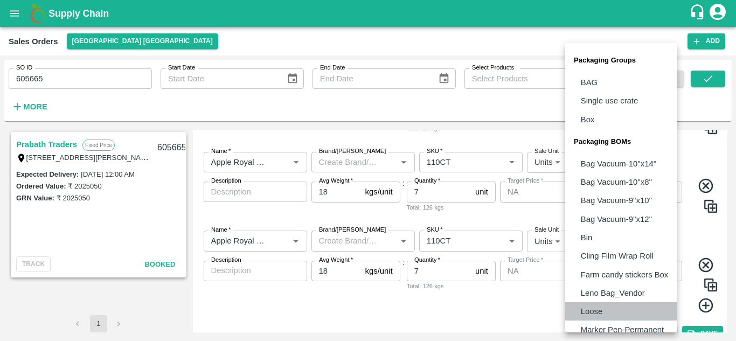
click at [676, 312] on li "Loose" at bounding box center [621, 311] width 112 height 18
click at [639, 243] on body "Supply Chain Sales Orders [GEOGRAPHIC_DATA] [GEOGRAPHIC_DATA] Add SO ID 605665 …" at bounding box center [368, 170] width 736 height 341
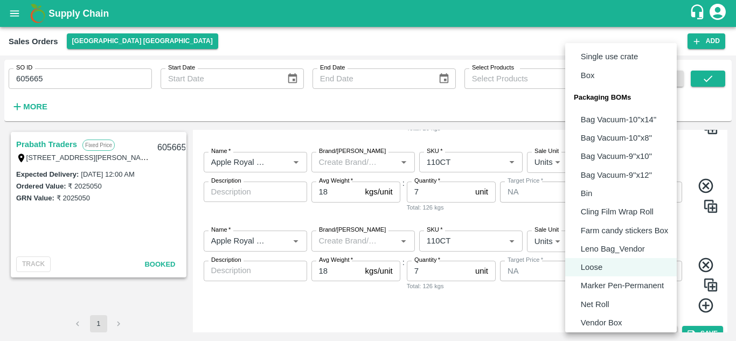
scroll to position [67, 0]
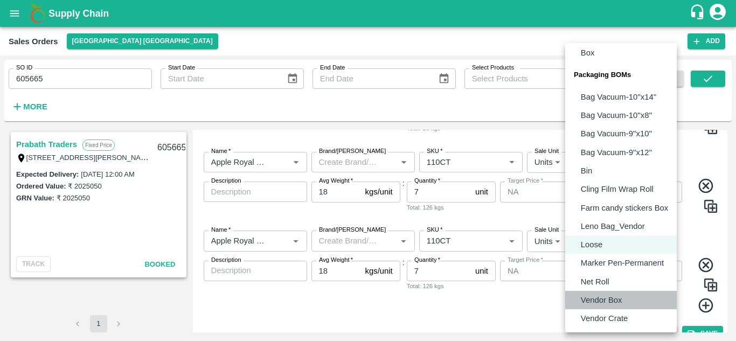
click at [614, 300] on p "Vendor Box" at bounding box center [601, 300] width 41 height 12
type input "BOM/276"
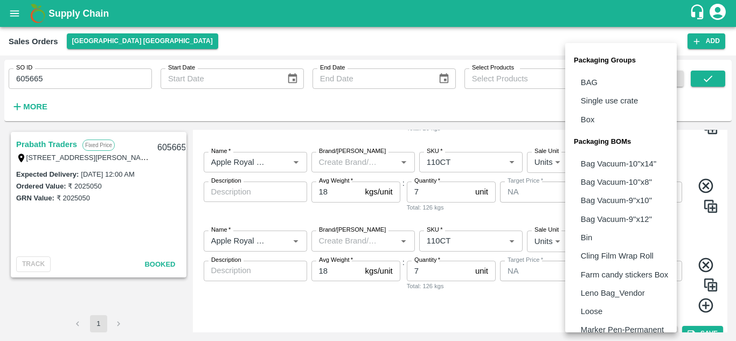
click at [642, 161] on body "Supply Chain Sales Orders [GEOGRAPHIC_DATA] [GEOGRAPHIC_DATA] Add SO ID 605665 …" at bounding box center [368, 170] width 736 height 341
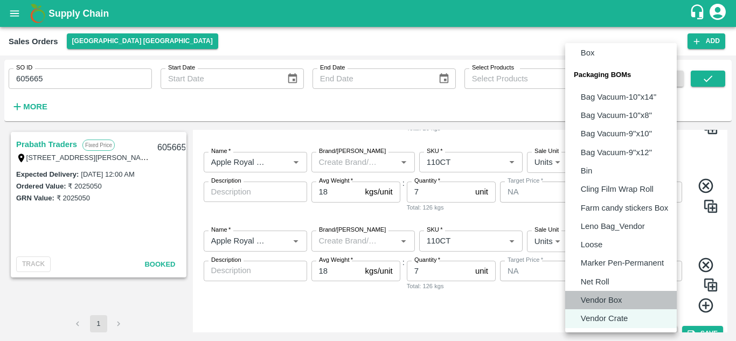
click at [620, 301] on p "Vendor Box" at bounding box center [601, 300] width 41 height 12
type input "BOM/276"
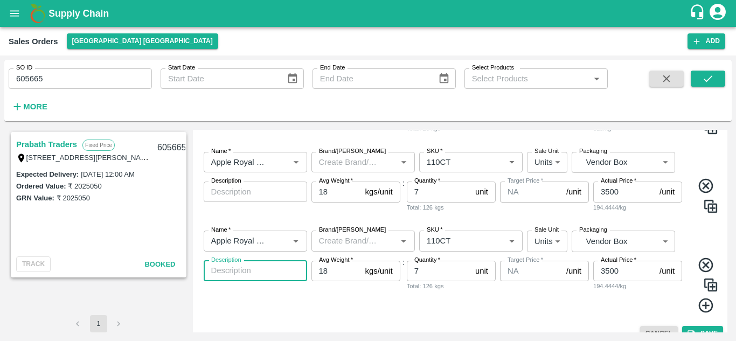
click at [283, 273] on textarea "Description" at bounding box center [255, 270] width 88 height 11
type textarea "2"
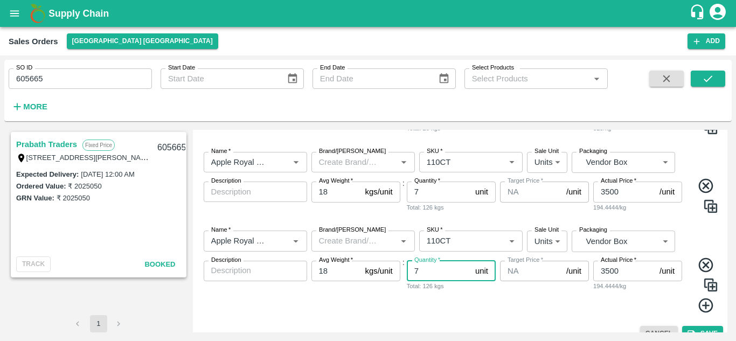
click at [424, 270] on input "7" at bounding box center [439, 271] width 64 height 20
type input "200"
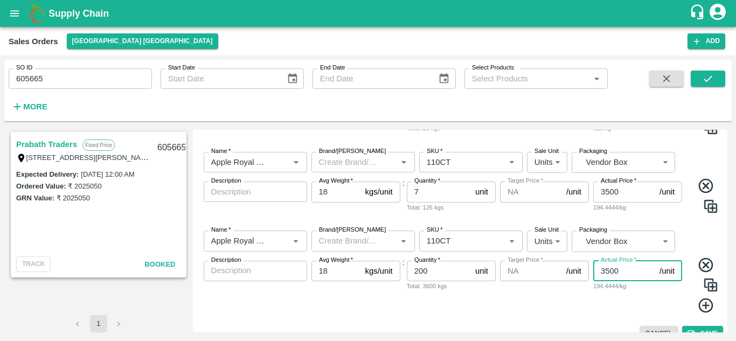
click at [633, 273] on input "3500" at bounding box center [624, 271] width 62 height 20
type input "3"
type input "4100"
click at [703, 307] on icon at bounding box center [706, 306] width 18 height 18
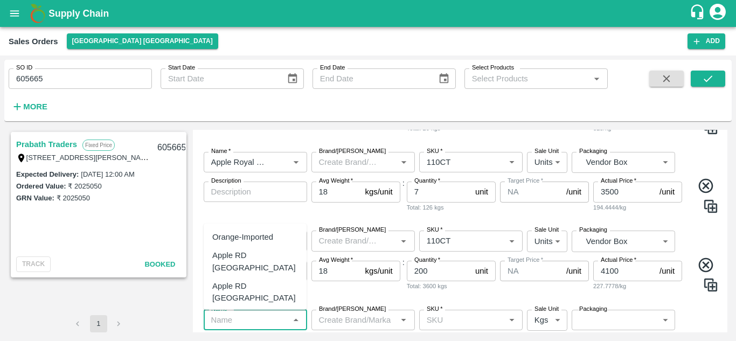
click at [268, 321] on input "Name   *" at bounding box center [246, 320] width 79 height 14
click at [271, 238] on div "Kiwi Green [GEOGRAPHIC_DATA]" at bounding box center [255, 243] width 86 height 24
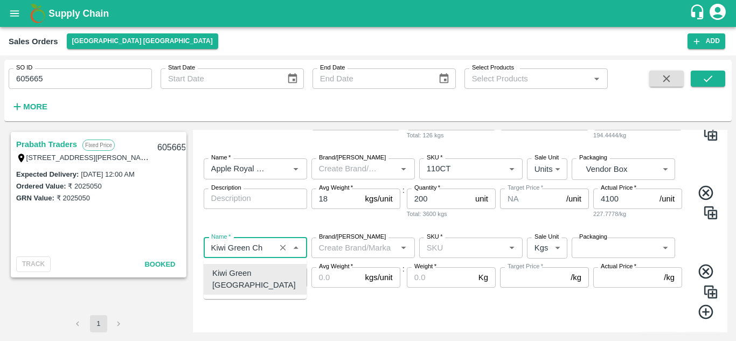
scroll to position [532, 0]
type input "Kiwi Green [GEOGRAPHIC_DATA]"
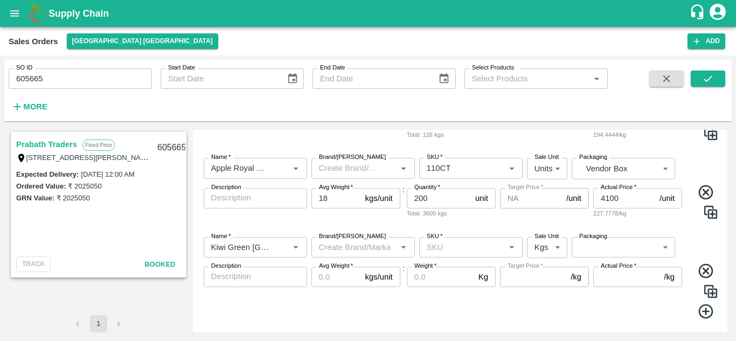
click at [705, 272] on icon at bounding box center [705, 271] width 15 height 15
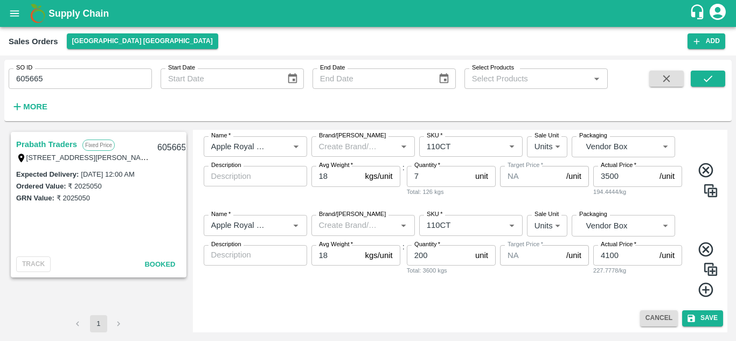
scroll to position [475, 0]
click at [709, 265] on img at bounding box center [711, 269] width 16 height 16
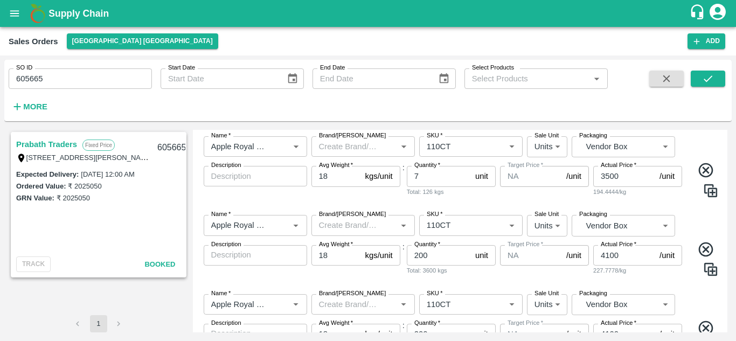
scroll to position [532, 0]
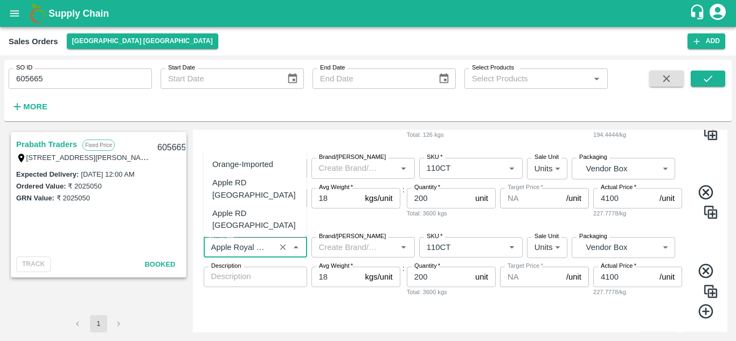
click at [254, 250] on input "Name   *" at bounding box center [239, 247] width 65 height 14
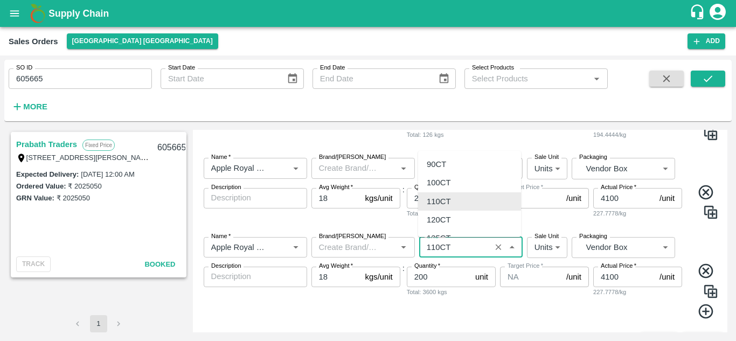
click at [446, 249] on input "SKU   *" at bounding box center [455, 247] width 65 height 14
click at [448, 183] on div "100CT" at bounding box center [439, 183] width 24 height 12
type input "100CT"
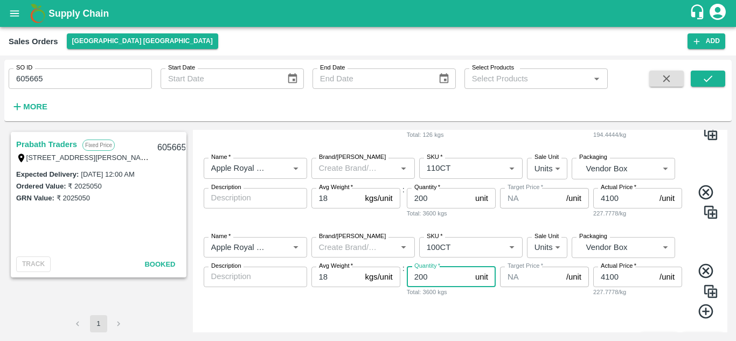
click at [441, 280] on input "200" at bounding box center [439, 277] width 64 height 20
type input "2"
type input "290"
click at [703, 312] on icon at bounding box center [705, 312] width 15 height 15
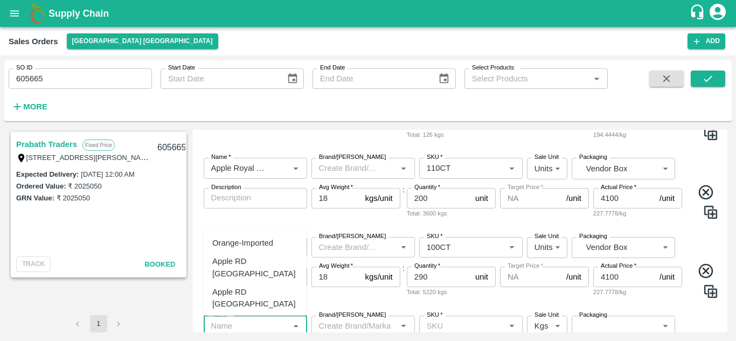
click at [261, 324] on input "Name   *" at bounding box center [246, 326] width 79 height 14
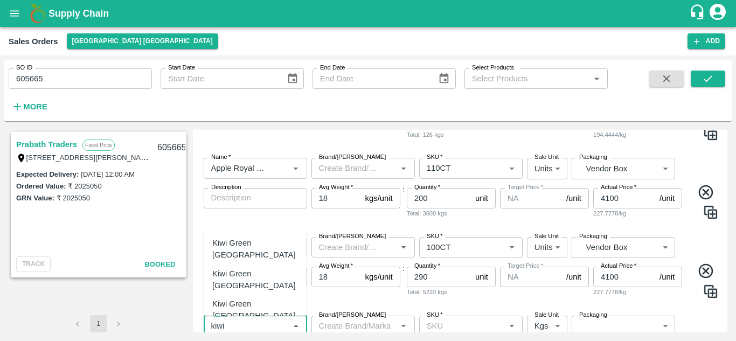
click at [259, 329] on div "Kiwi Golden China" at bounding box center [245, 335] width 66 height 12
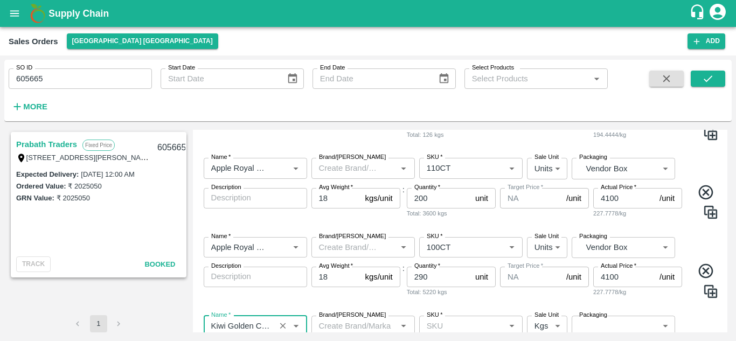
type input "Kiwi Golden China"
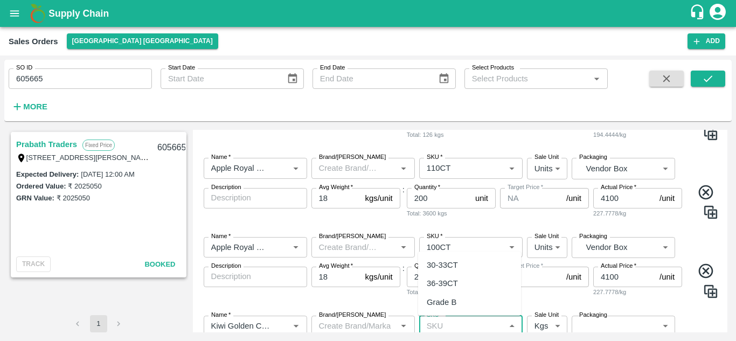
click at [447, 326] on input "SKU   *" at bounding box center [462, 326] width 79 height 14
click at [446, 284] on div "36-39CT" at bounding box center [442, 284] width 31 height 12
type input "36-39CT"
type input "NA"
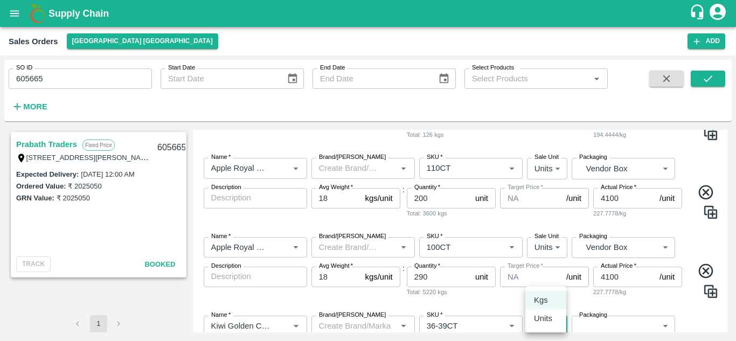
click at [557, 326] on body "Supply Chain Sales Orders [GEOGRAPHIC_DATA] [GEOGRAPHIC_DATA] Add SO ID 605665 …" at bounding box center [368, 170] width 736 height 341
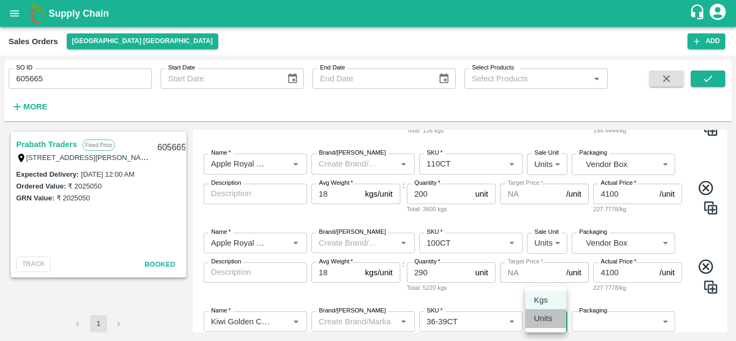
click at [544, 317] on p "Units" at bounding box center [543, 319] width 18 height 12
type input "2"
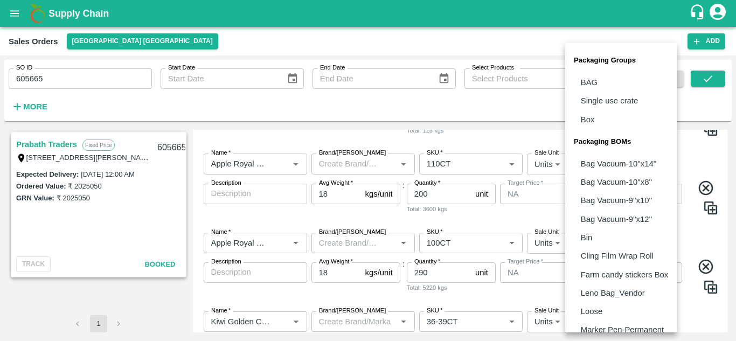
click at [604, 320] on body "Supply Chain Sales Orders [GEOGRAPHIC_DATA] [GEOGRAPHIC_DATA] Add SO ID 605665 …" at bounding box center [368, 170] width 736 height 341
click at [677, 313] on li "Loose" at bounding box center [621, 311] width 112 height 18
click at [634, 324] on body "Supply Chain Sales Orders [GEOGRAPHIC_DATA] [GEOGRAPHIC_DATA] Add SO ID 605665 …" at bounding box center [368, 170] width 736 height 341
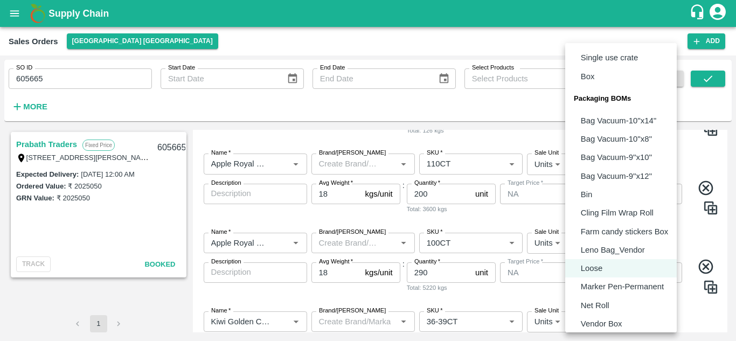
scroll to position [67, 0]
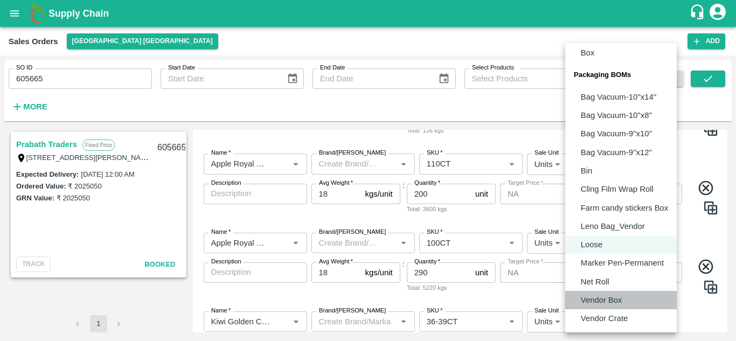
click at [612, 299] on p "Vendor Box" at bounding box center [601, 300] width 41 height 12
type input "BOM/276"
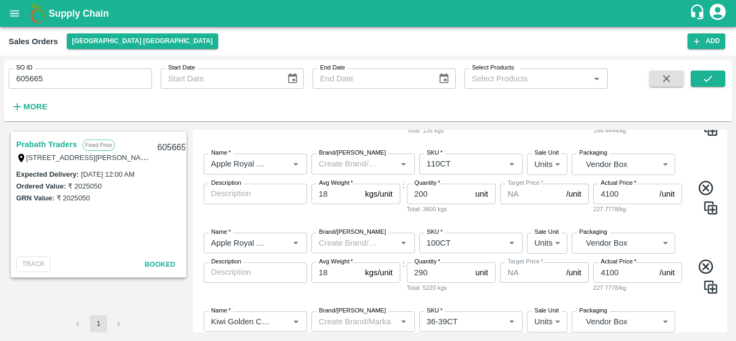
scroll to position [633, 0]
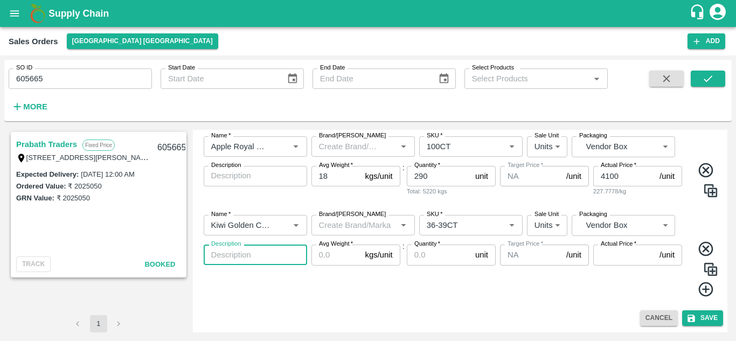
type textarea "5"
click at [326, 254] on input "Avg Weight   *" at bounding box center [337, 255] width 50 height 20
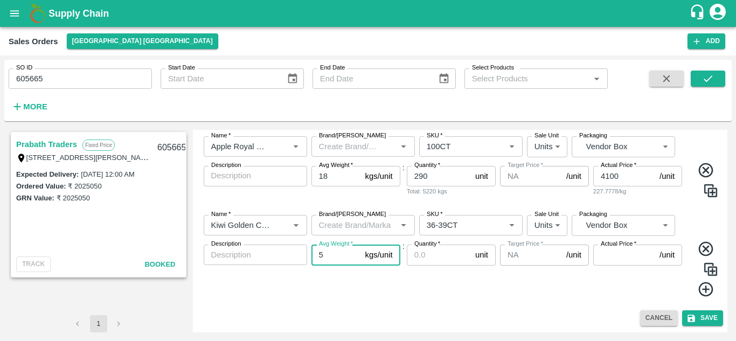
type input "5"
type input "6"
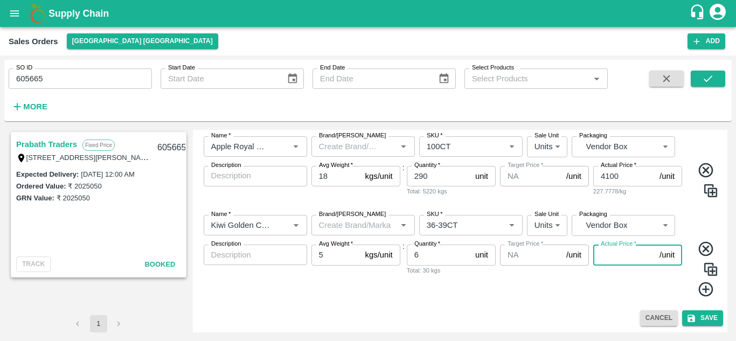
click at [622, 253] on input "Actual Price   *" at bounding box center [624, 255] width 62 height 20
type input "1200"
click at [585, 289] on div "Target Price   * NA /unit Target Price" at bounding box center [544, 271] width 89 height 53
click at [704, 290] on icon at bounding box center [705, 289] width 15 height 15
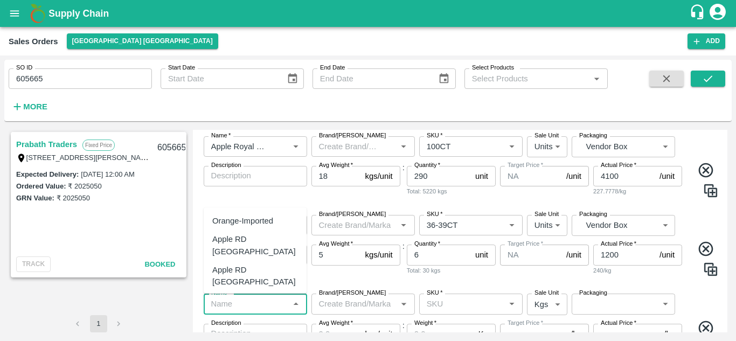
click at [264, 310] on input "Name   *" at bounding box center [246, 304] width 79 height 14
click at [257, 273] on div "Apple Royal Gala SA" at bounding box center [249, 279] width 75 height 12
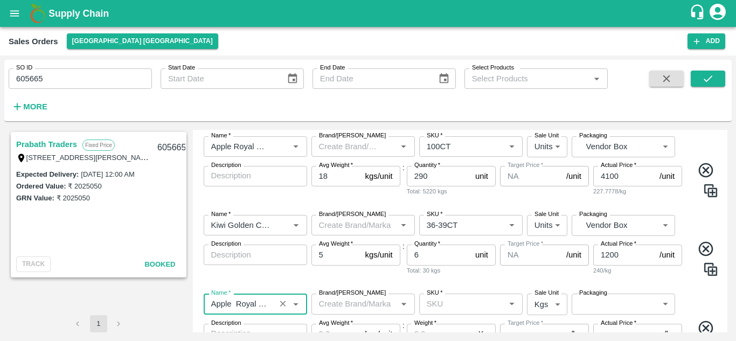
type input "Apple Royal Gala SA"
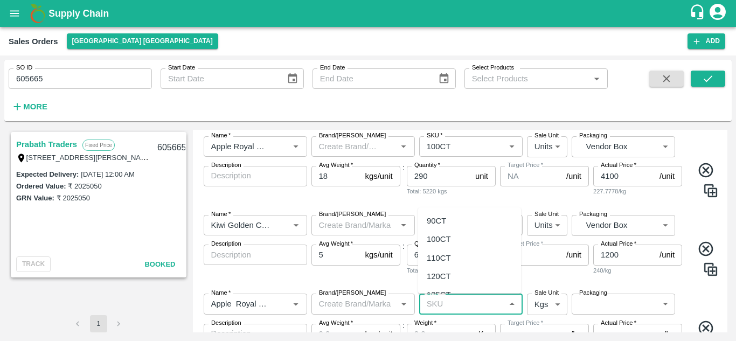
click at [456, 303] on input "SKU   *" at bounding box center [462, 304] width 79 height 14
click at [439, 273] on div "120CT" at bounding box center [439, 277] width 24 height 12
type input "120CT"
type input "NA"
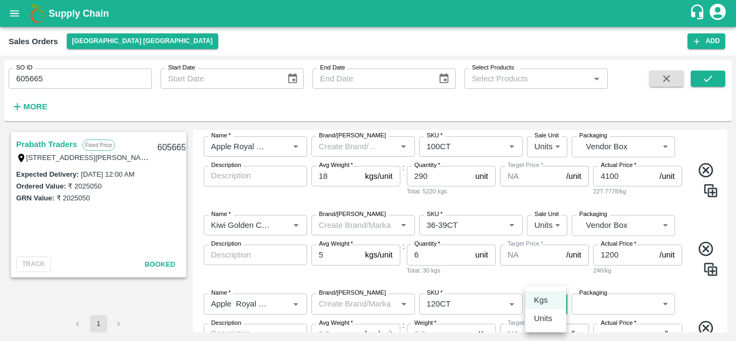
click at [541, 305] on body "Supply Chain Sales Orders [GEOGRAPHIC_DATA] [GEOGRAPHIC_DATA] Add SO ID 605665 …" at bounding box center [368, 170] width 736 height 341
click at [542, 320] on p "Units" at bounding box center [543, 319] width 18 height 12
type input "2"
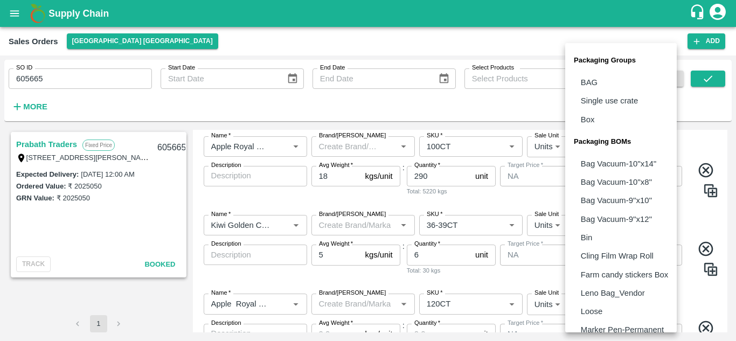
click at [599, 304] on body "Supply Chain Sales Orders [GEOGRAPHIC_DATA] [GEOGRAPHIC_DATA] Add SO ID 605665 …" at bounding box center [368, 170] width 736 height 341
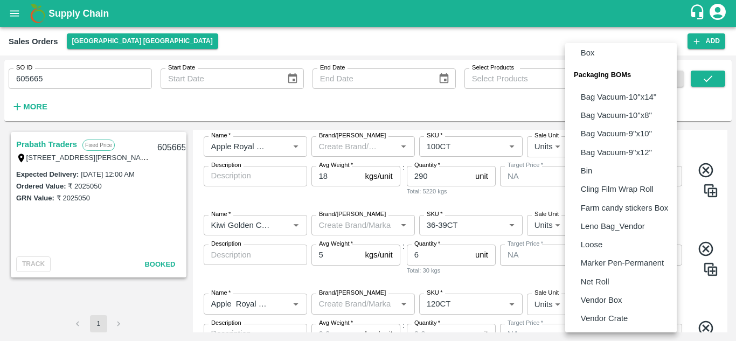
click at [618, 300] on p "Vendor Box" at bounding box center [601, 300] width 41 height 12
type input "BOM/276"
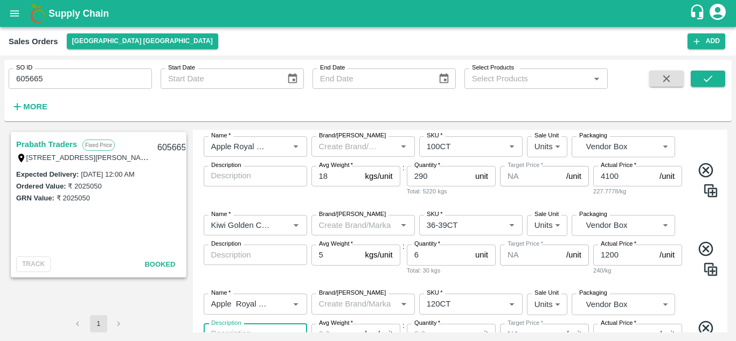
scroll to position [639, 0]
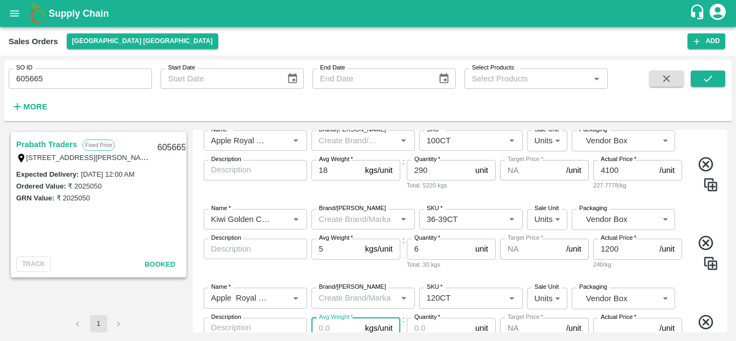
click at [347, 332] on input "Avg Weight   *" at bounding box center [337, 328] width 50 height 20
type input "18"
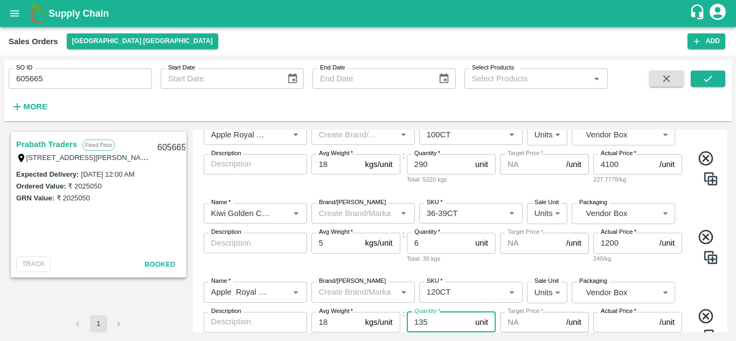
type input "135"
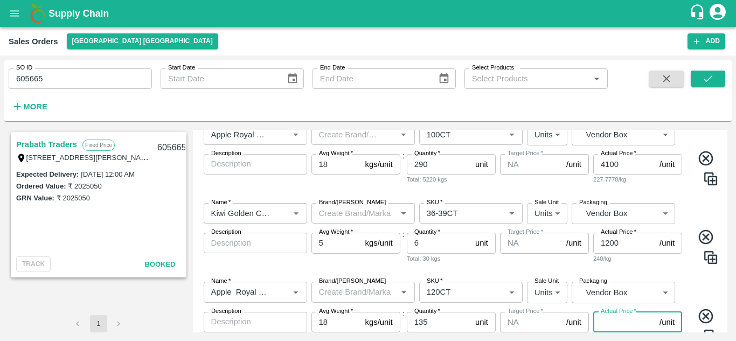
click at [622, 323] on input "Actual Price   *" at bounding box center [624, 322] width 62 height 20
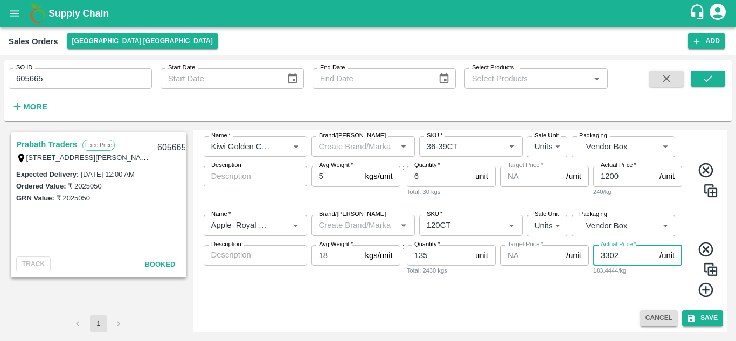
scroll to position [535, 0]
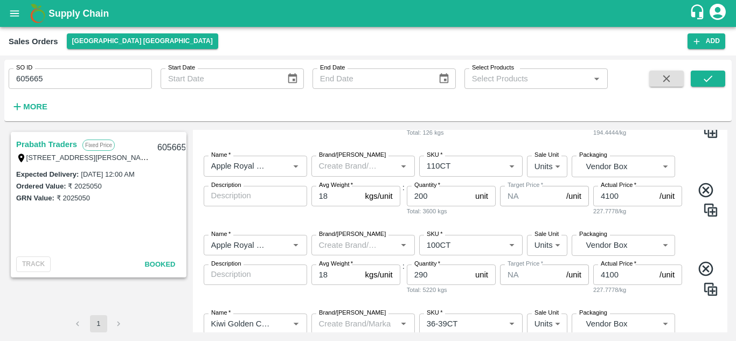
click at [727, 160] on div "Add Sales Order DC   * [GEOGRAPHIC_DATA] [GEOGRAPHIC_DATA] 23 DC Sale Type   * …" at bounding box center [460, 231] width 535 height 203
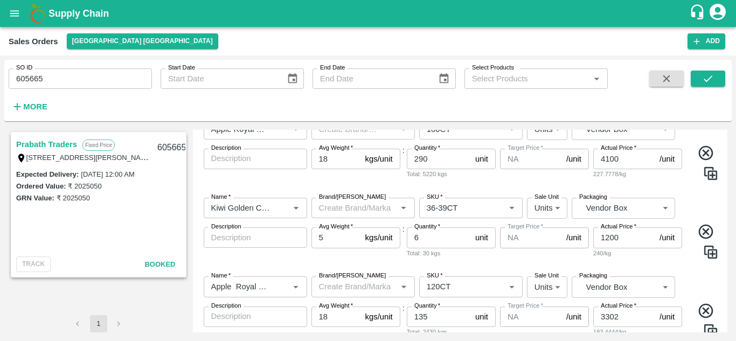
scroll to position [712, 0]
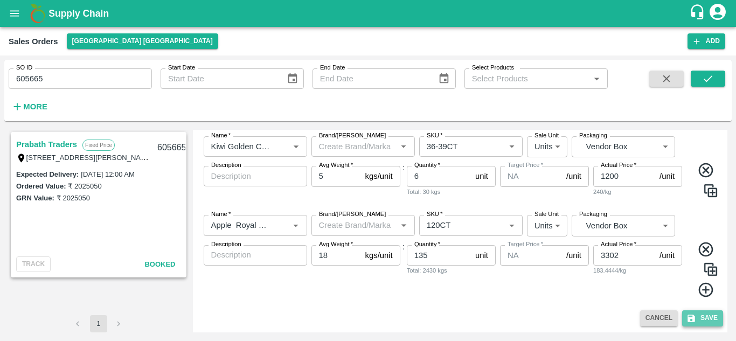
click at [696, 315] on button "Save" at bounding box center [702, 318] width 41 height 16
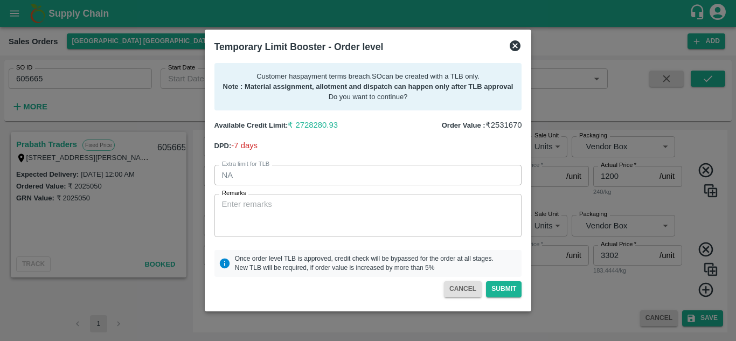
click at [515, 43] on icon at bounding box center [515, 45] width 11 height 11
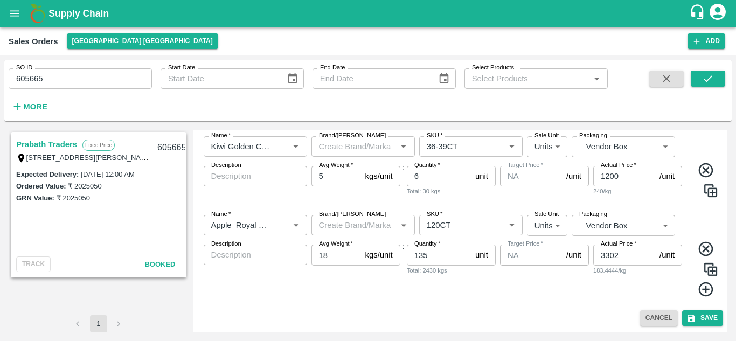
scroll to position [693, 0]
click at [633, 258] on input "3302" at bounding box center [624, 255] width 62 height 20
type input "3"
type input "3300"
click at [391, 294] on div "Avg Weight   * 18 kgs/unit Avg Weight" at bounding box center [356, 271] width 89 height 53
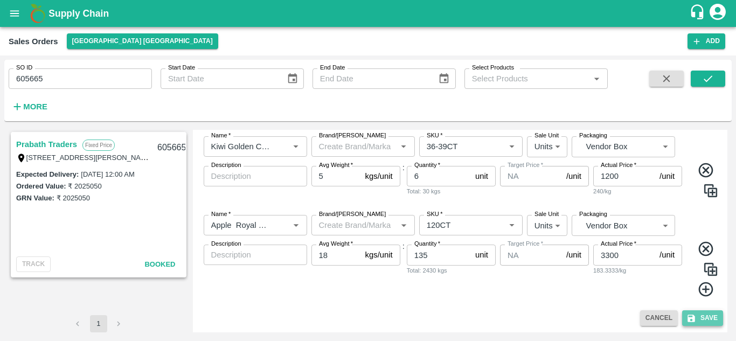
click at [698, 321] on button "Save" at bounding box center [702, 318] width 41 height 16
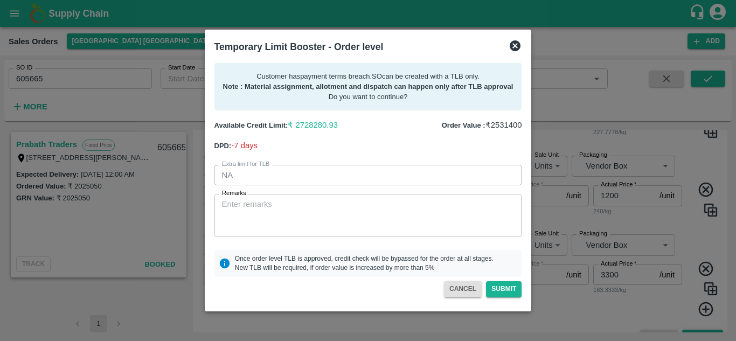
scroll to position [712, 0]
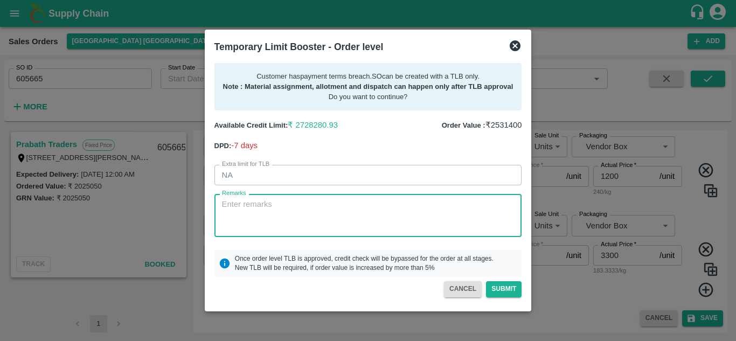
click at [279, 205] on textarea "Remarks" at bounding box center [368, 216] width 293 height 34
type textarea "Payment will be done [DATE]"
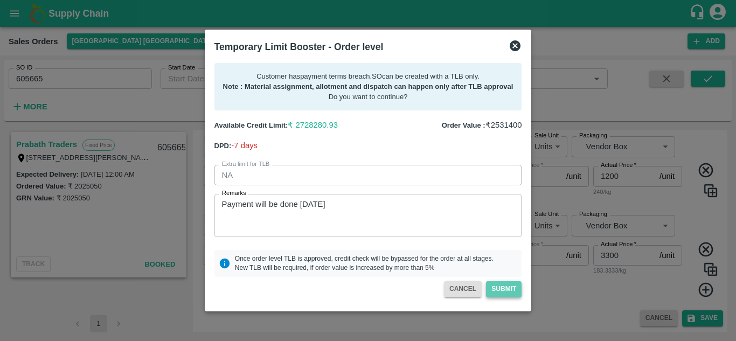
click at [501, 286] on button "Submit" at bounding box center [504, 289] width 36 height 16
